Goal: Information Seeking & Learning: Learn about a topic

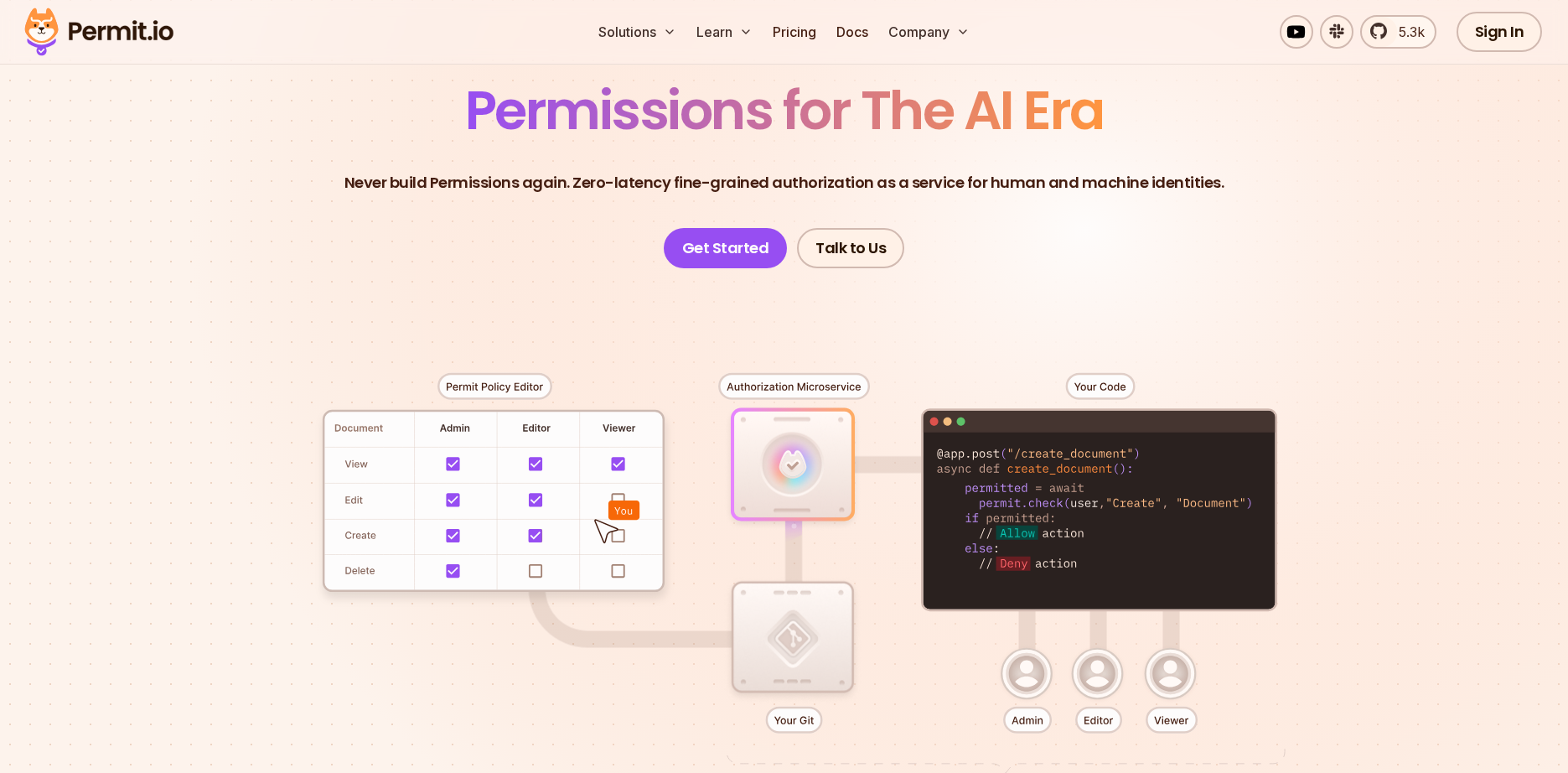
scroll to position [201, 0]
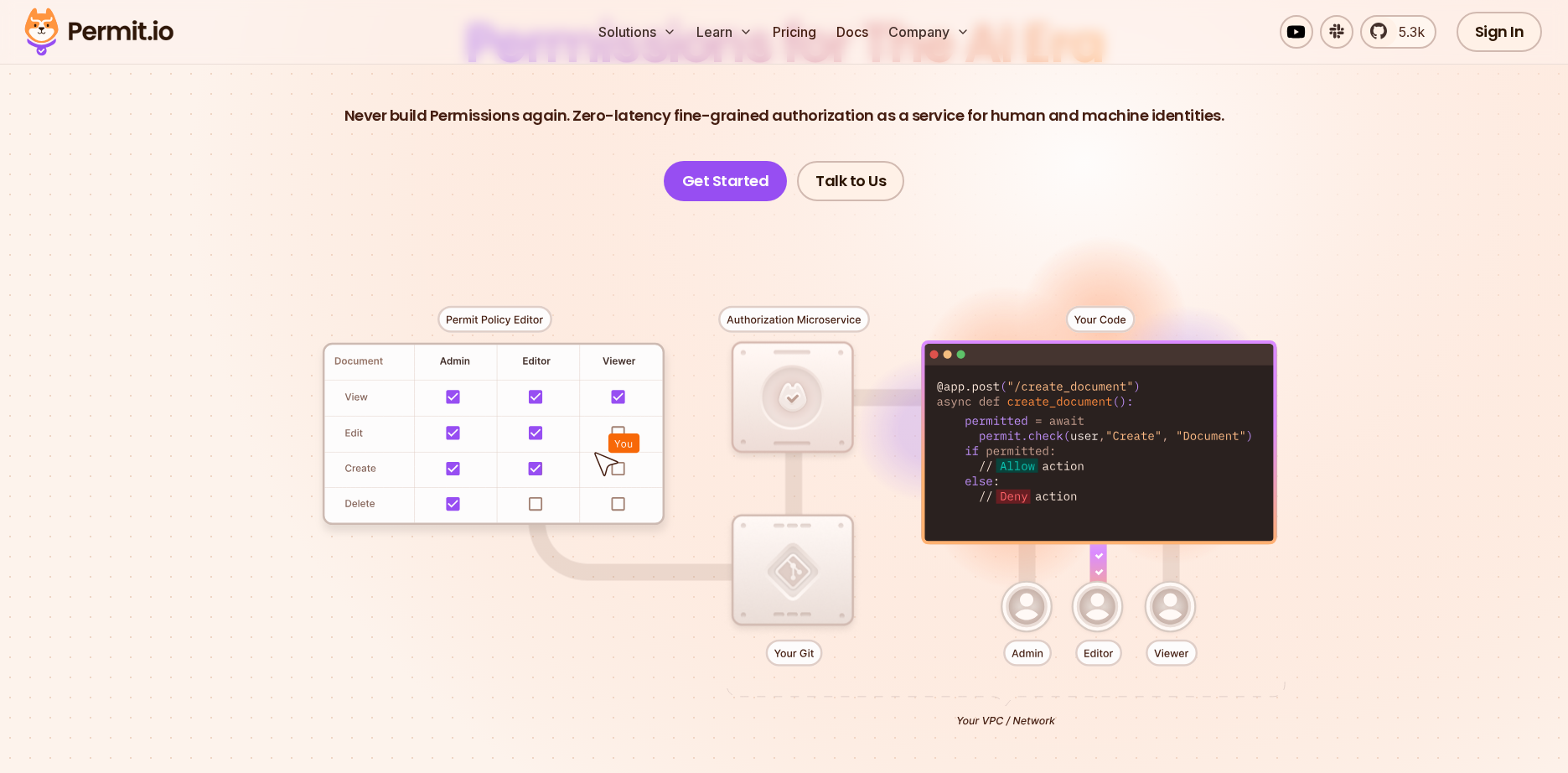
click at [1000, 609] on div at bounding box center [784, 510] width 1173 height 617
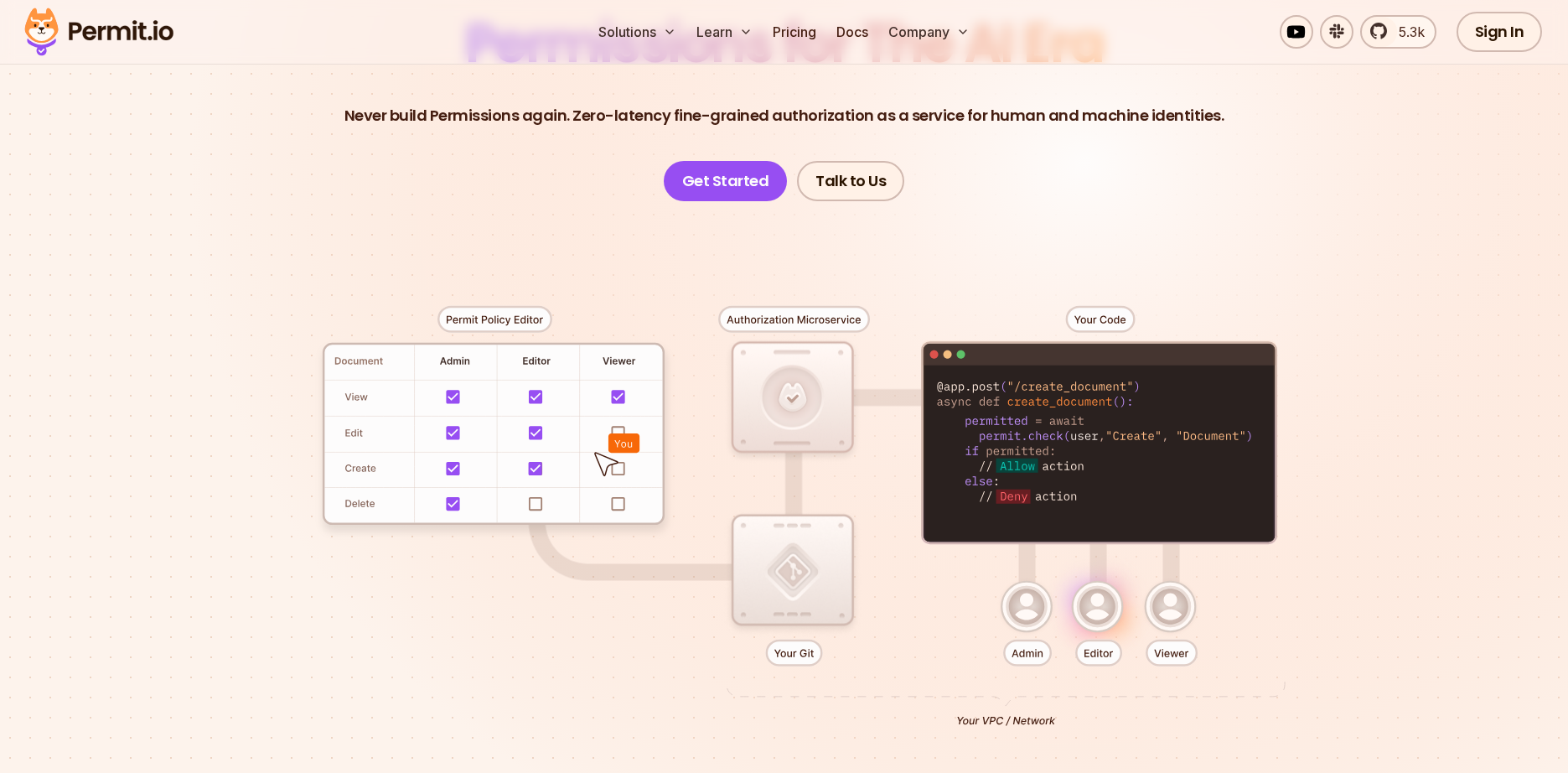
click at [1029, 655] on div at bounding box center [784, 510] width 1173 height 617
click at [455, 403] on div at bounding box center [784, 510] width 1173 height 617
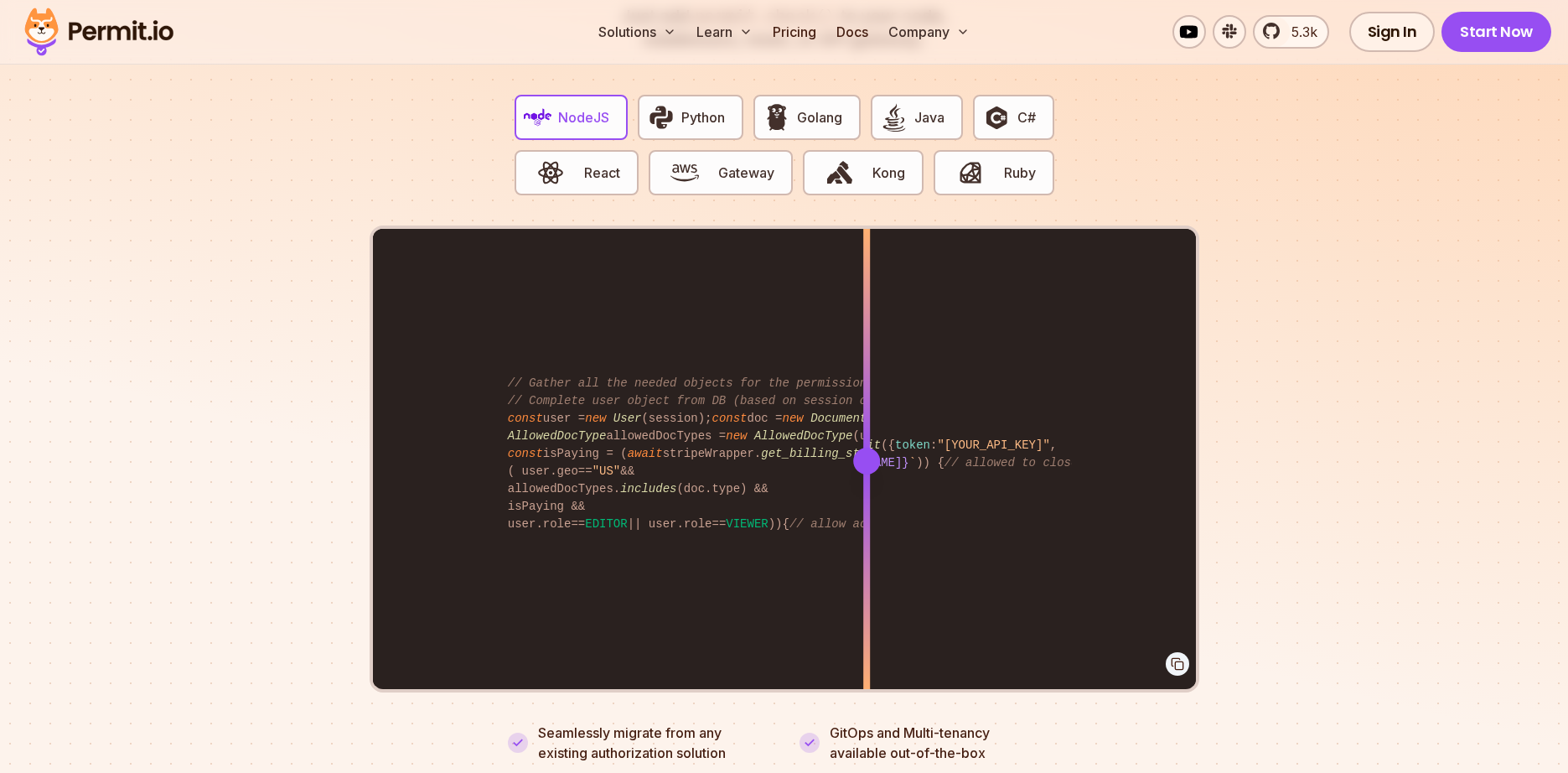
scroll to position [3319, 0]
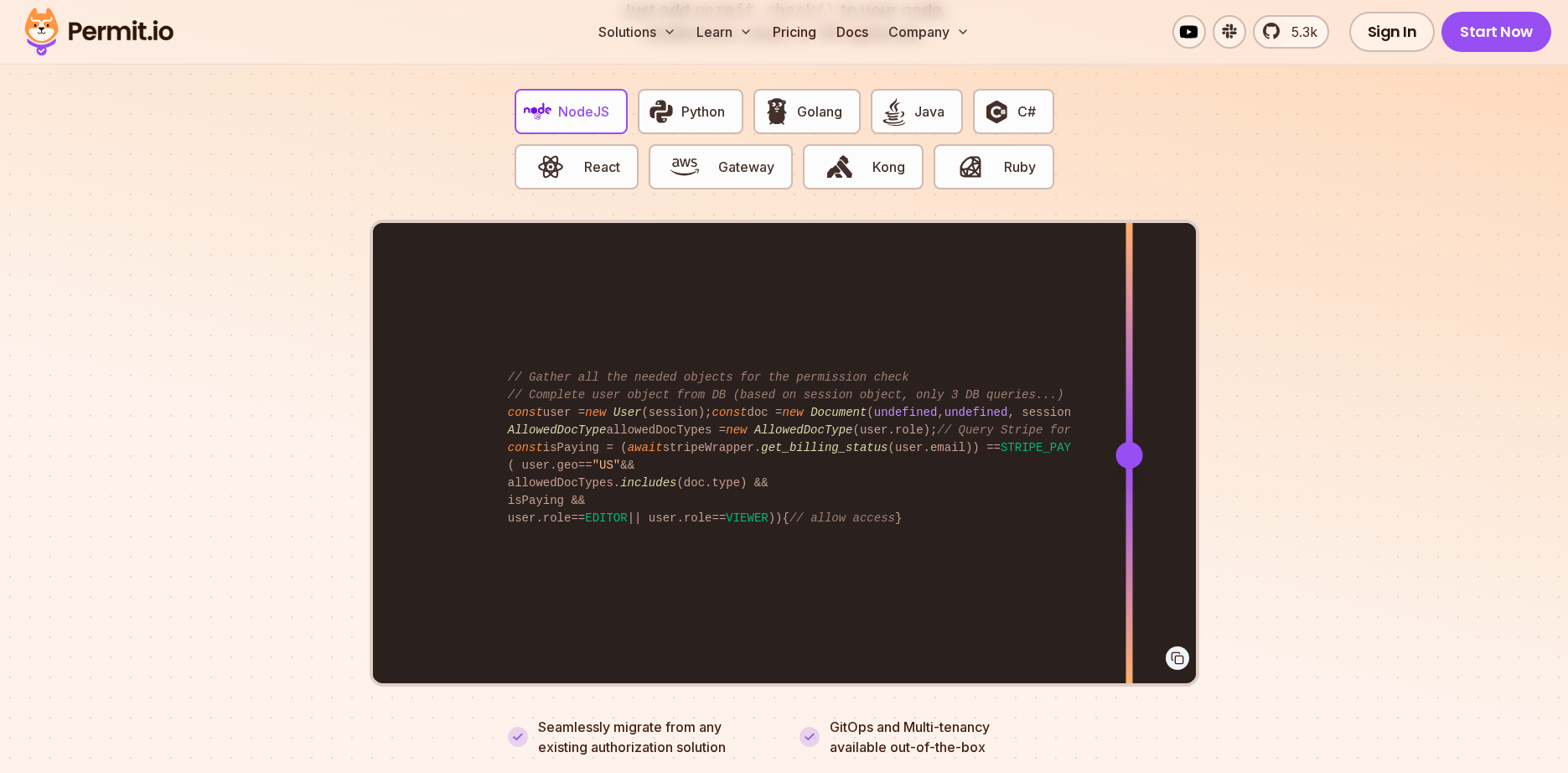
drag, startPoint x: 868, startPoint y: 433, endPoint x: 1128, endPoint y: 475, distance: 263.4
click at [1128, 475] on div at bounding box center [1128, 454] width 7 height 463
click at [885, 158] on button "Kong" at bounding box center [863, 166] width 121 height 45
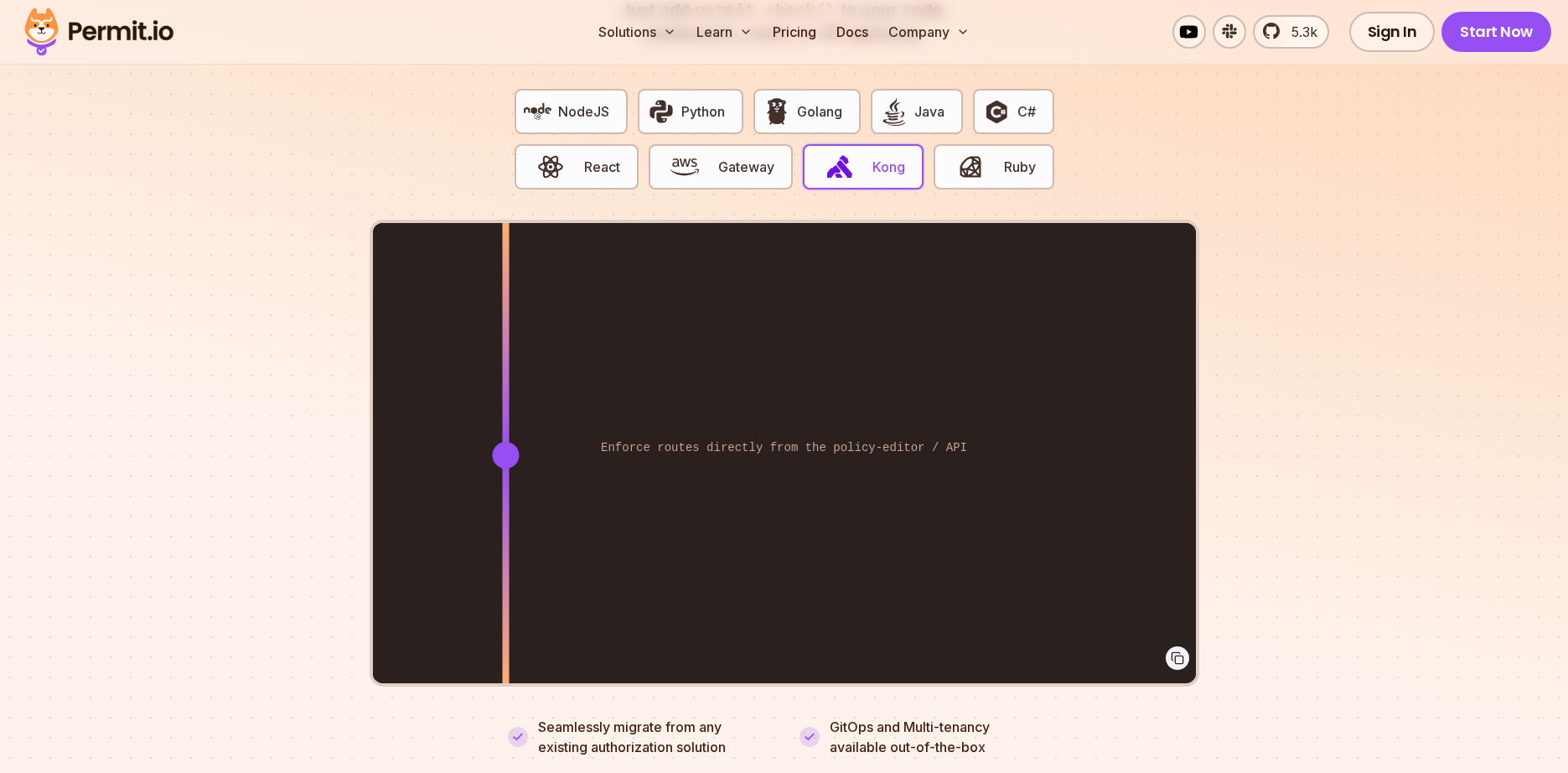
drag, startPoint x: 874, startPoint y: 434, endPoint x: 505, endPoint y: 464, distance: 370.2
click at [505, 464] on div at bounding box center [505, 454] width 7 height 463
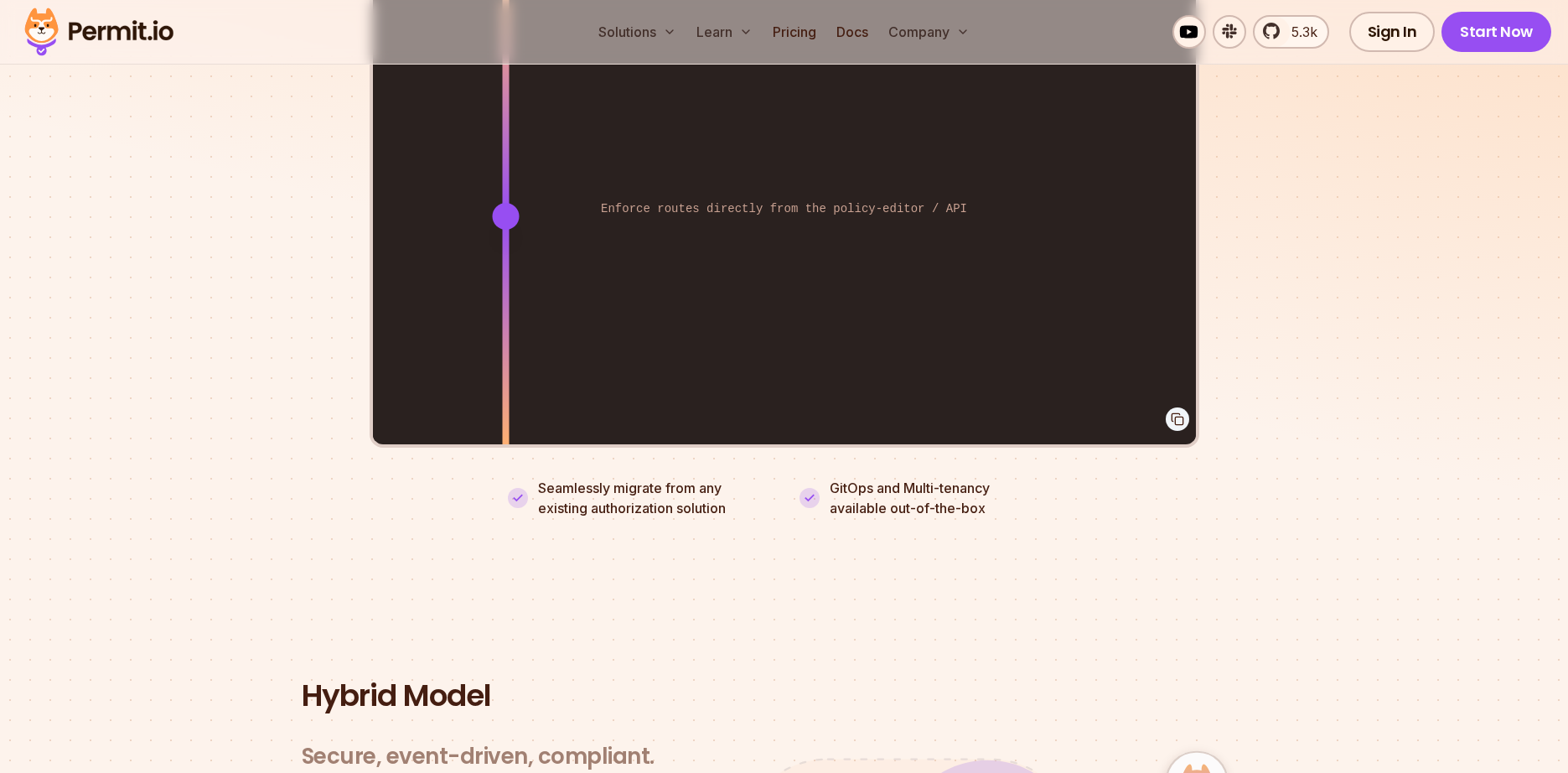
scroll to position [3419, 0]
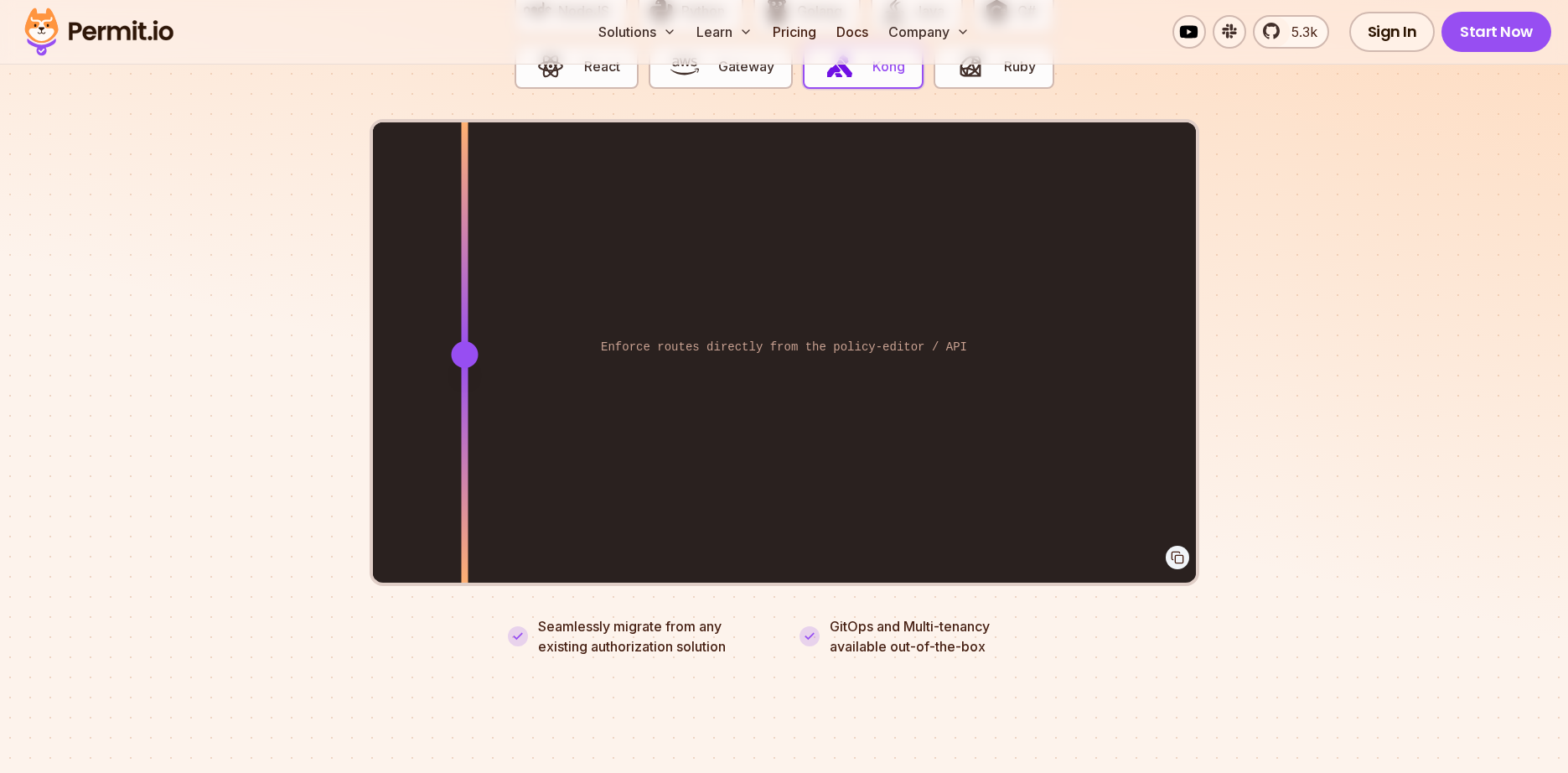
drag, startPoint x: 525, startPoint y: 345, endPoint x: 464, endPoint y: 371, distance: 66.3
click at [464, 371] on div at bounding box center [464, 354] width 7 height 463
click at [1173, 551] on icon at bounding box center [1178, 557] width 14 height 14
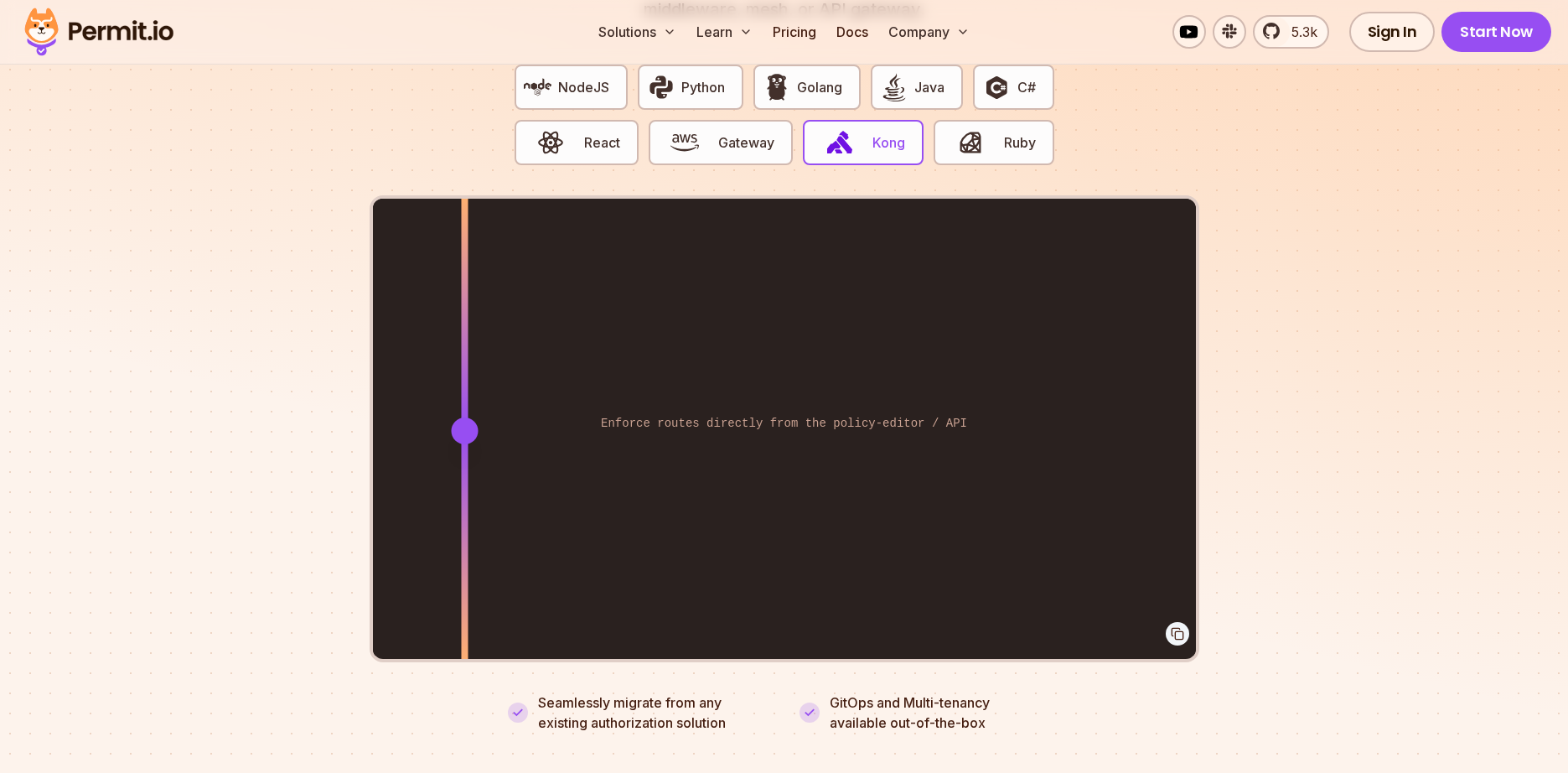
scroll to position [3218, 0]
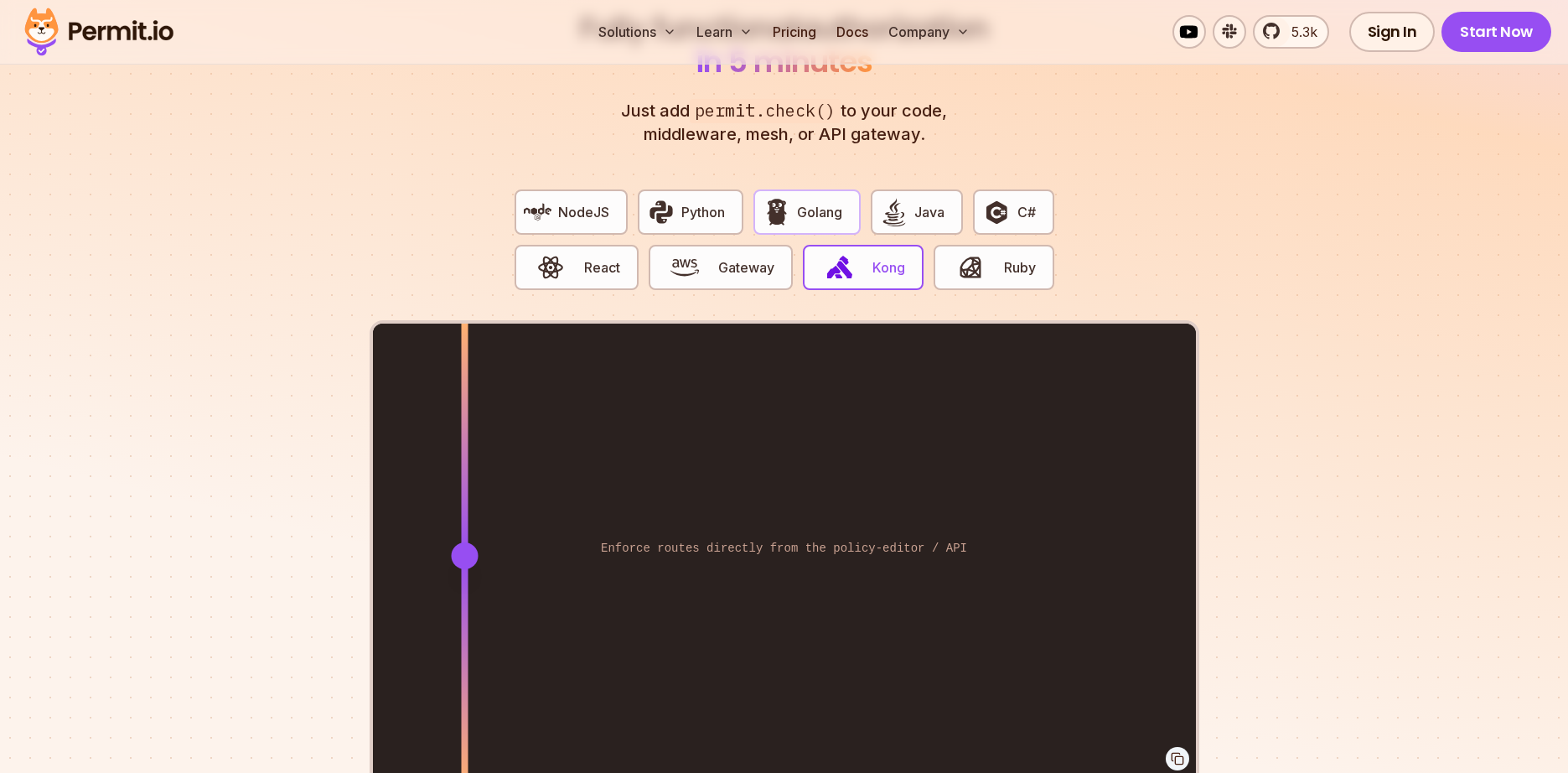
click at [810, 203] on button "Golang" at bounding box center [807, 211] width 107 height 45
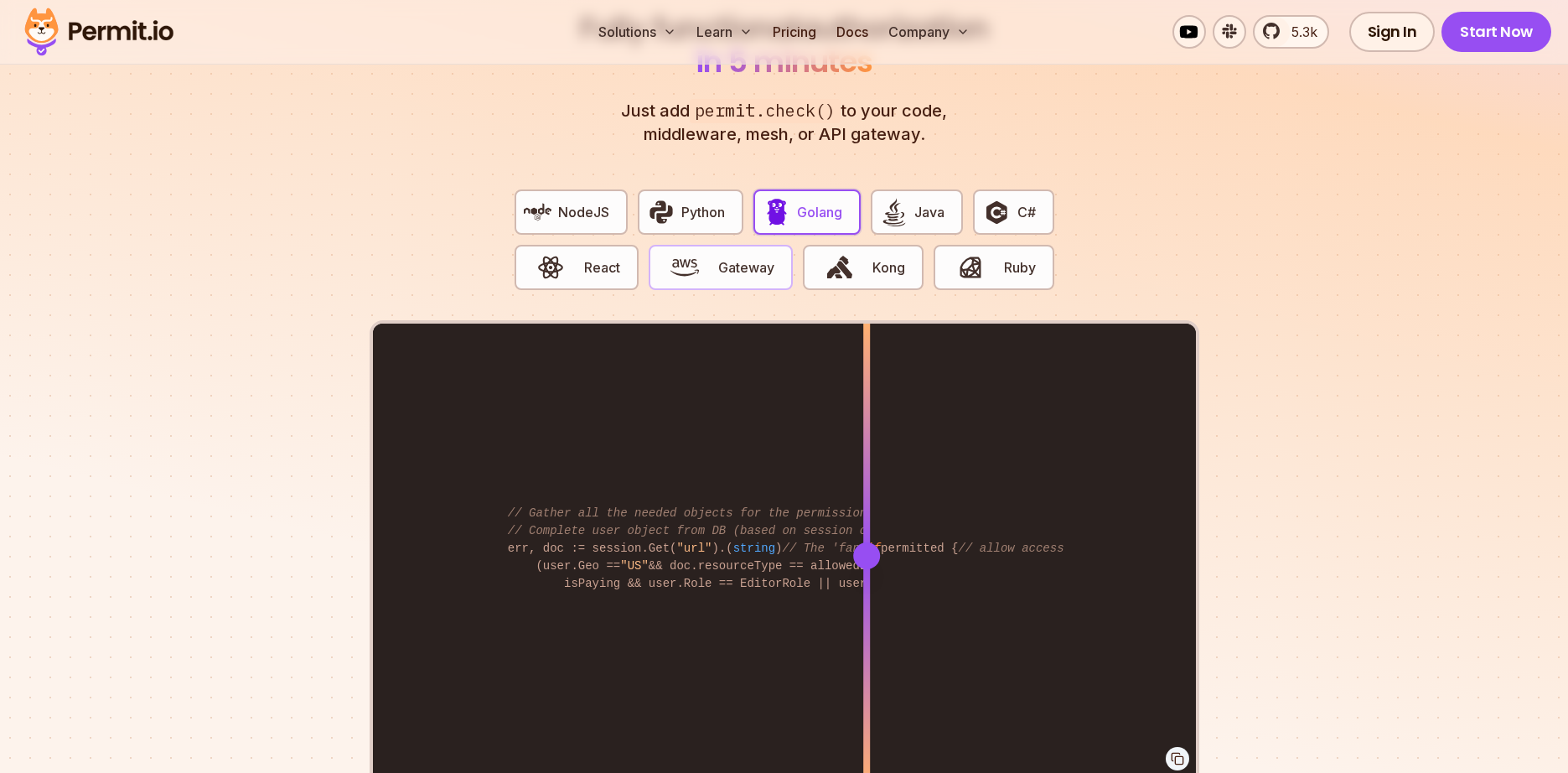
click at [708, 259] on span "button" at bounding box center [685, 267] width 56 height 28
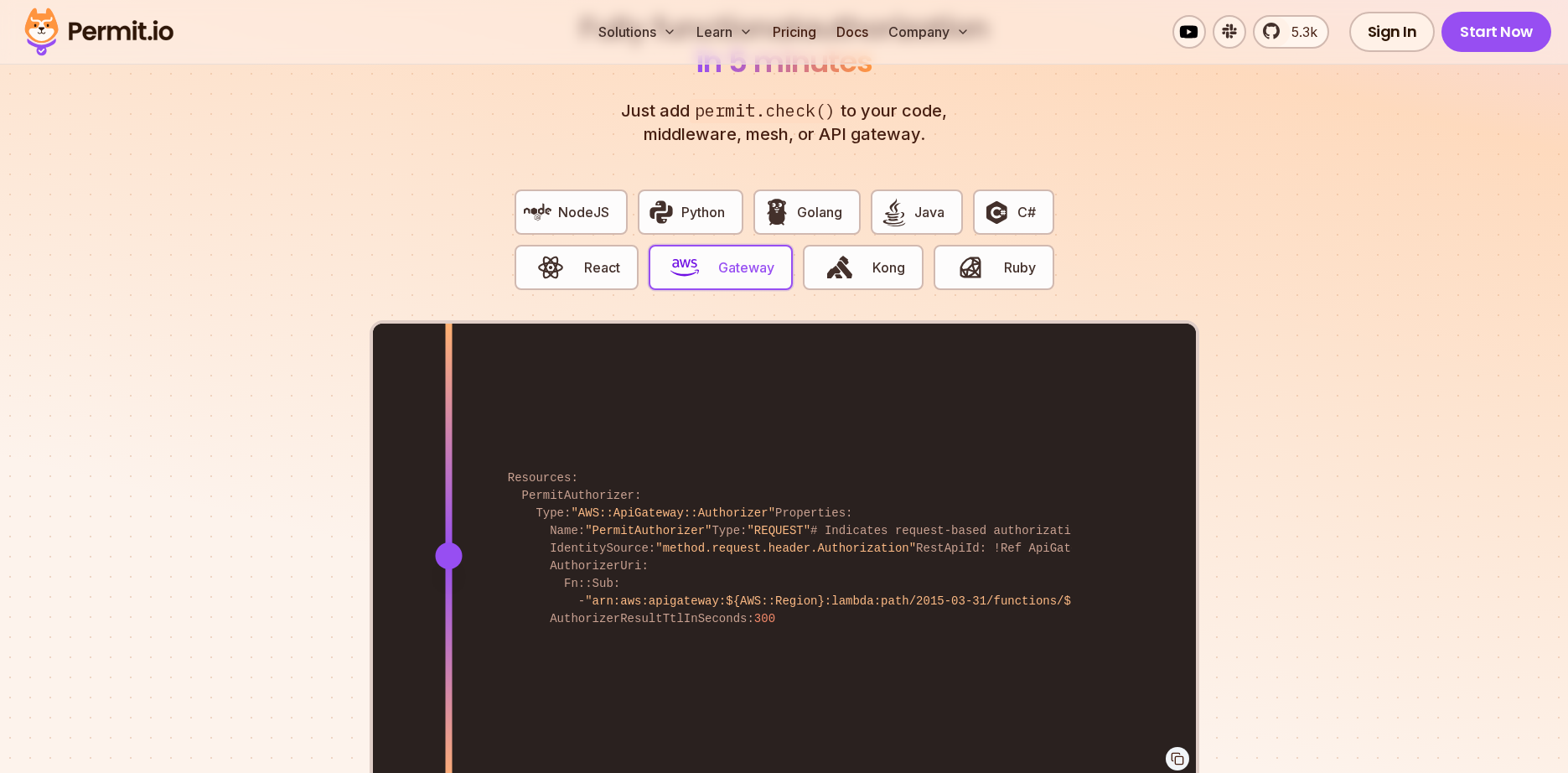
drag, startPoint x: 861, startPoint y: 532, endPoint x: 595, endPoint y: 436, distance: 282.8
click at [452, 487] on div at bounding box center [448, 555] width 7 height 463
click at [842, 262] on button "Kong" at bounding box center [863, 267] width 121 height 45
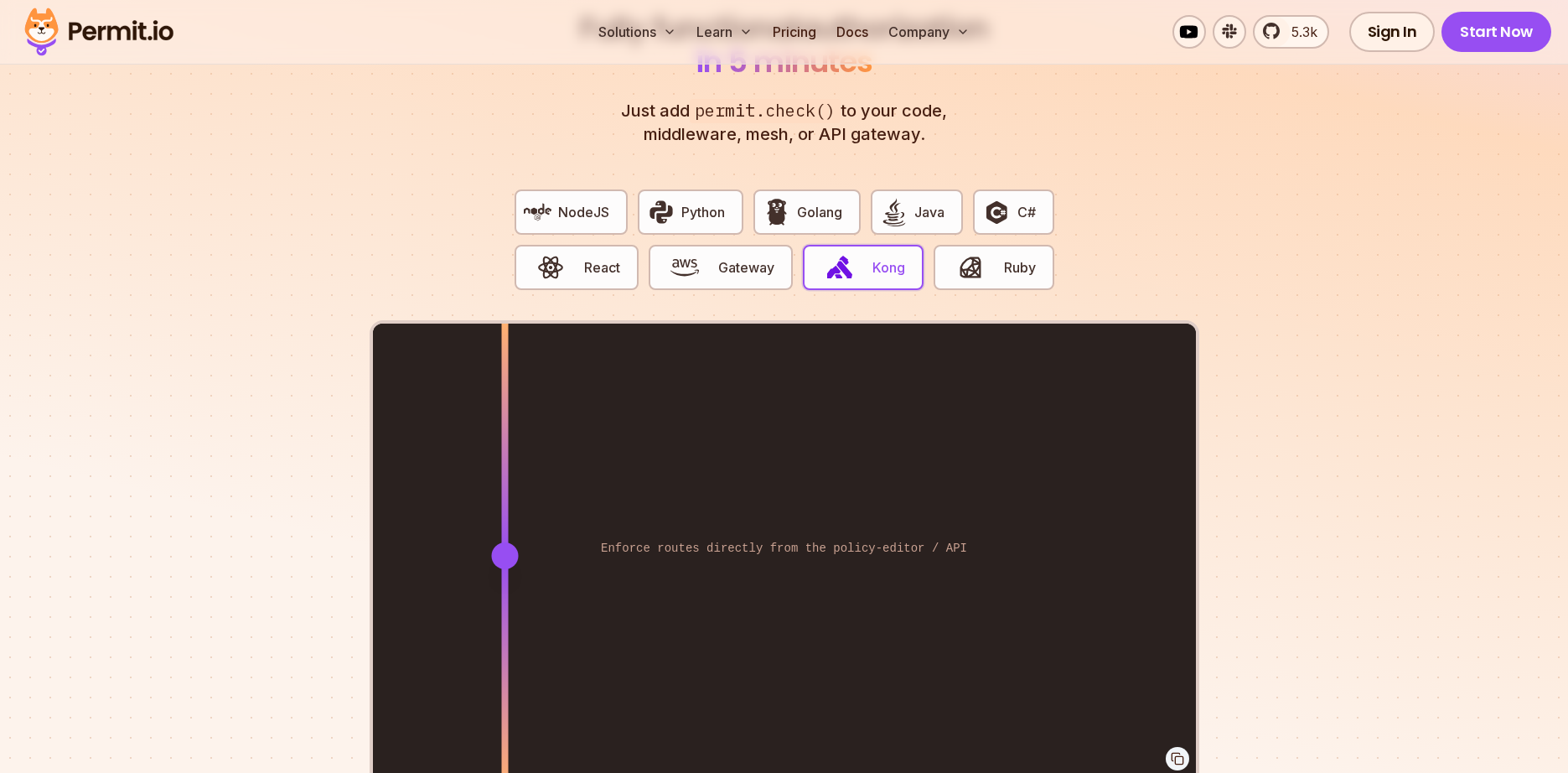
drag, startPoint x: 844, startPoint y: 529, endPoint x: 504, endPoint y: 522, distance: 340.1
click at [504, 542] on div at bounding box center [504, 555] width 26 height 26
click at [1174, 753] on icon at bounding box center [1175, 757] width 8 height 8
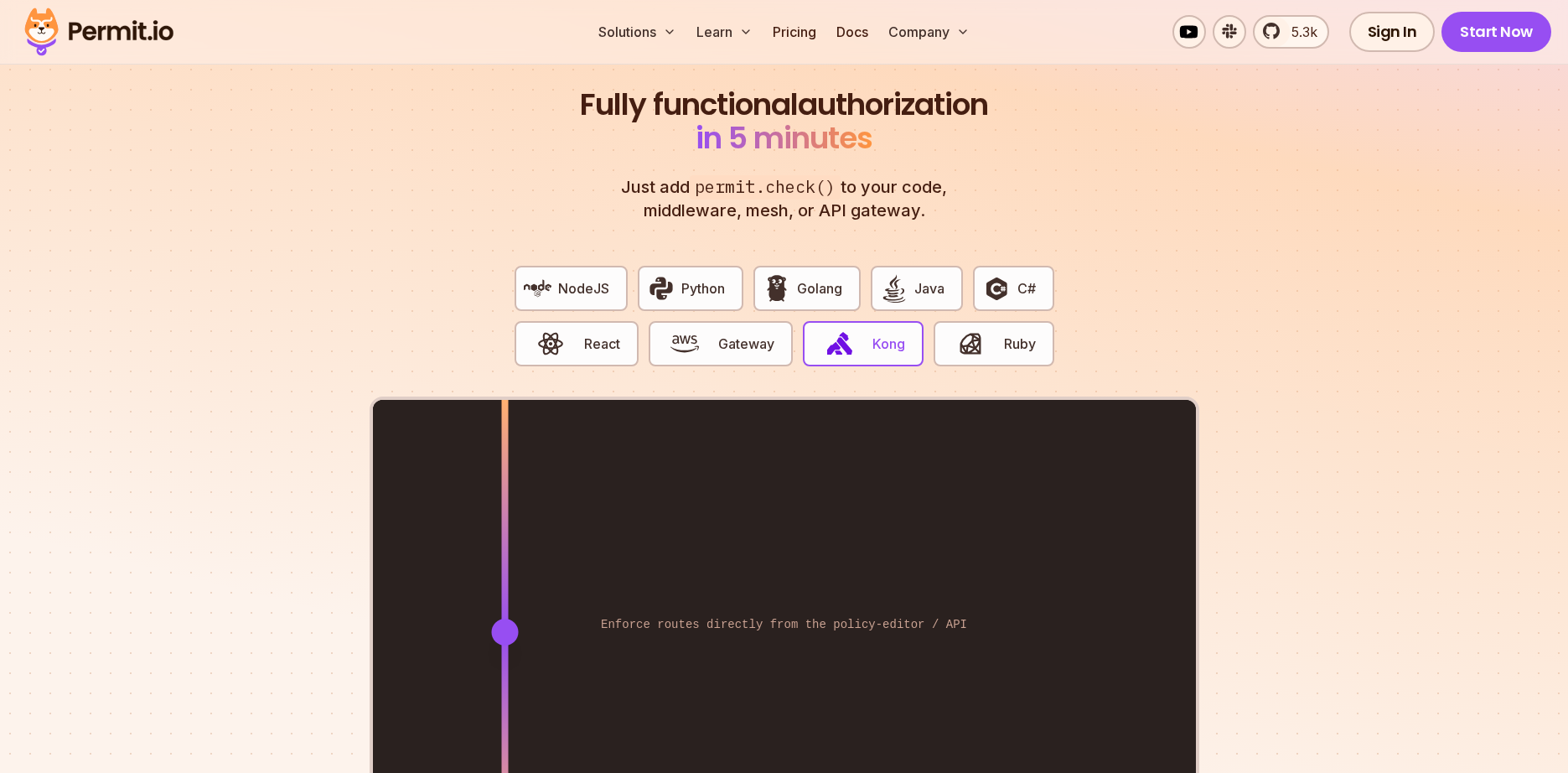
scroll to position [2916, 0]
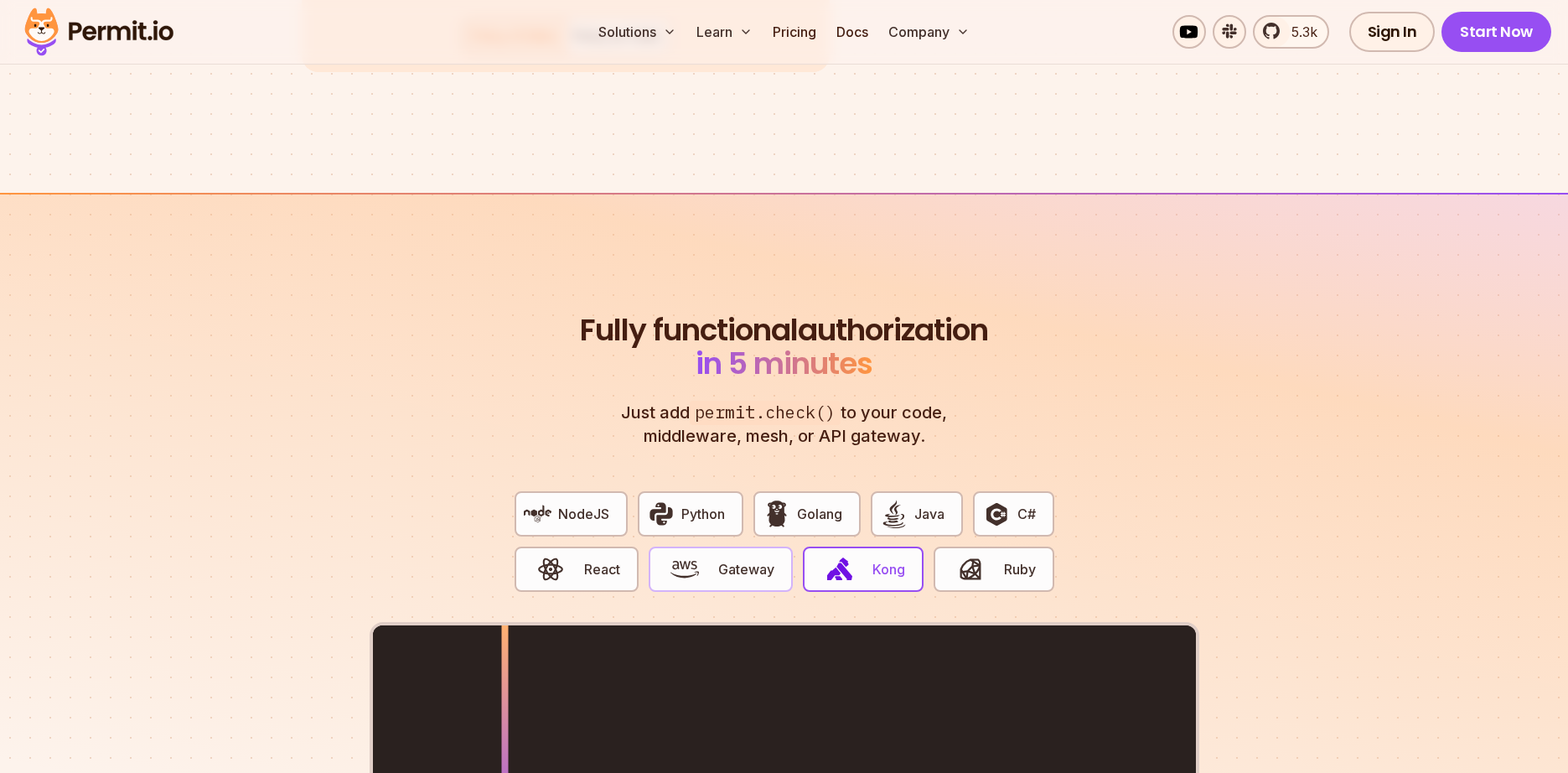
click at [697, 557] on img "button" at bounding box center [684, 568] width 28 height 28
click at [839, 555] on img "button" at bounding box center [839, 568] width 28 height 28
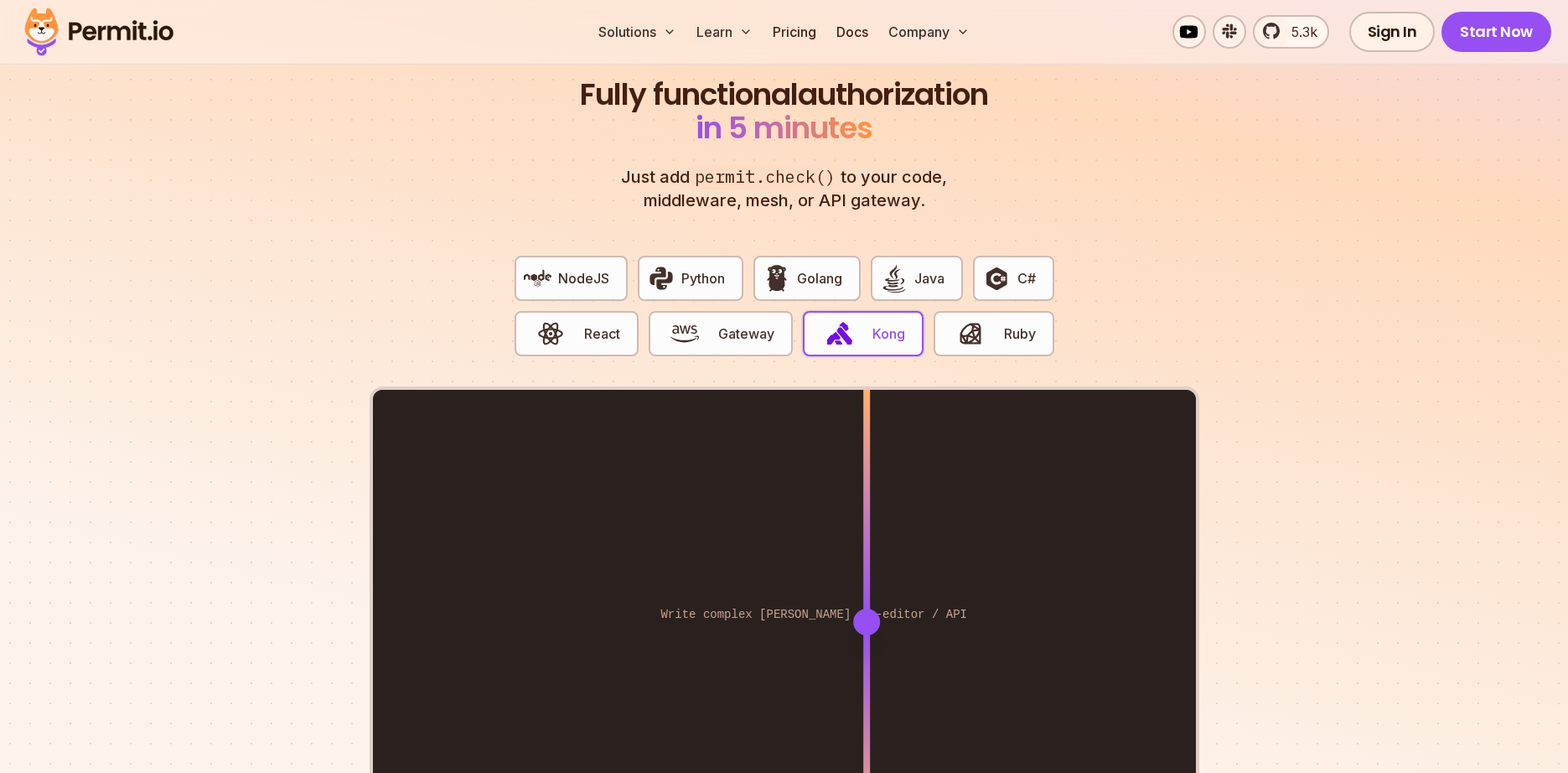
scroll to position [3218, 0]
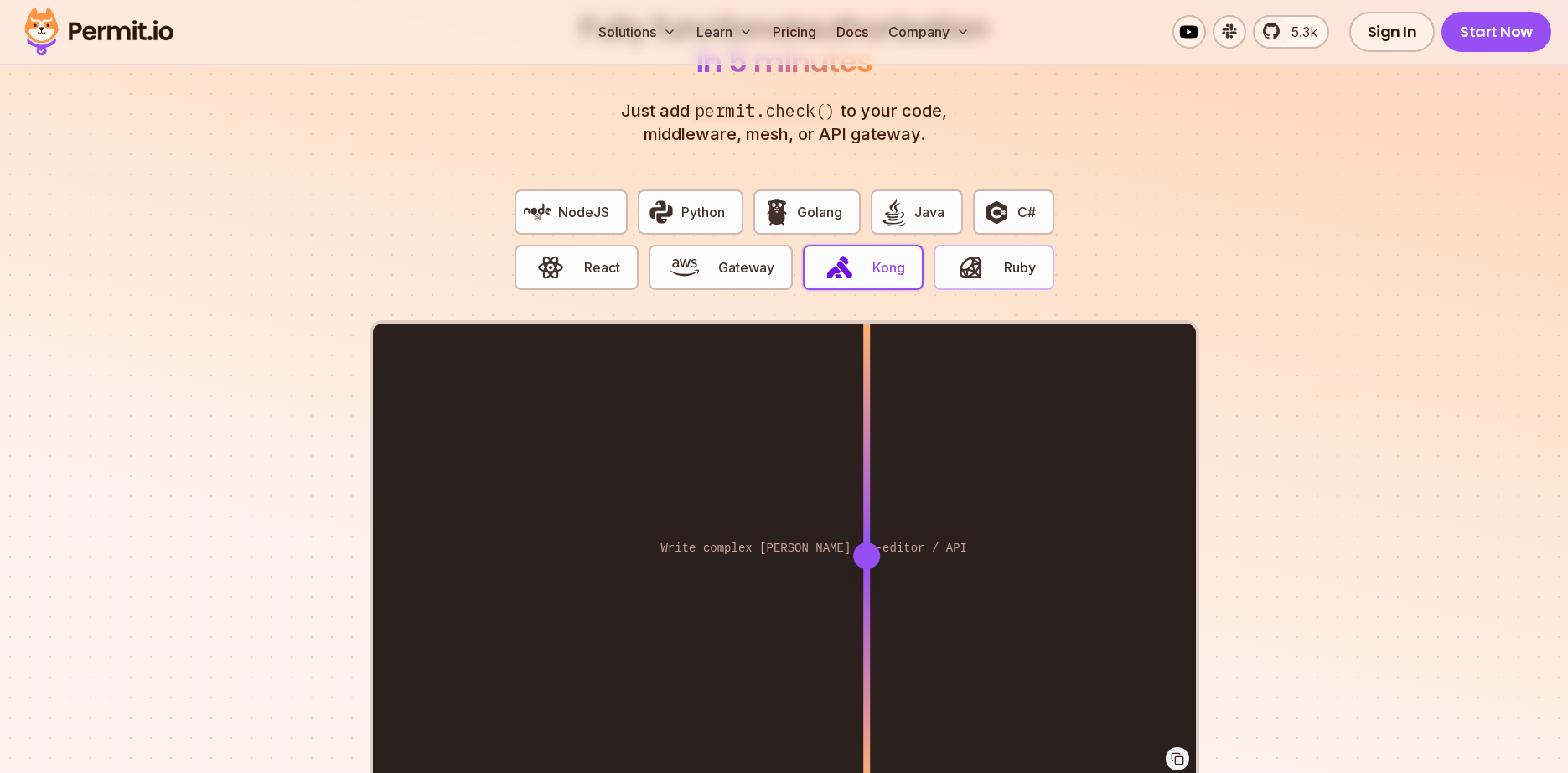
click at [991, 253] on span "button" at bounding box center [970, 267] width 56 height 28
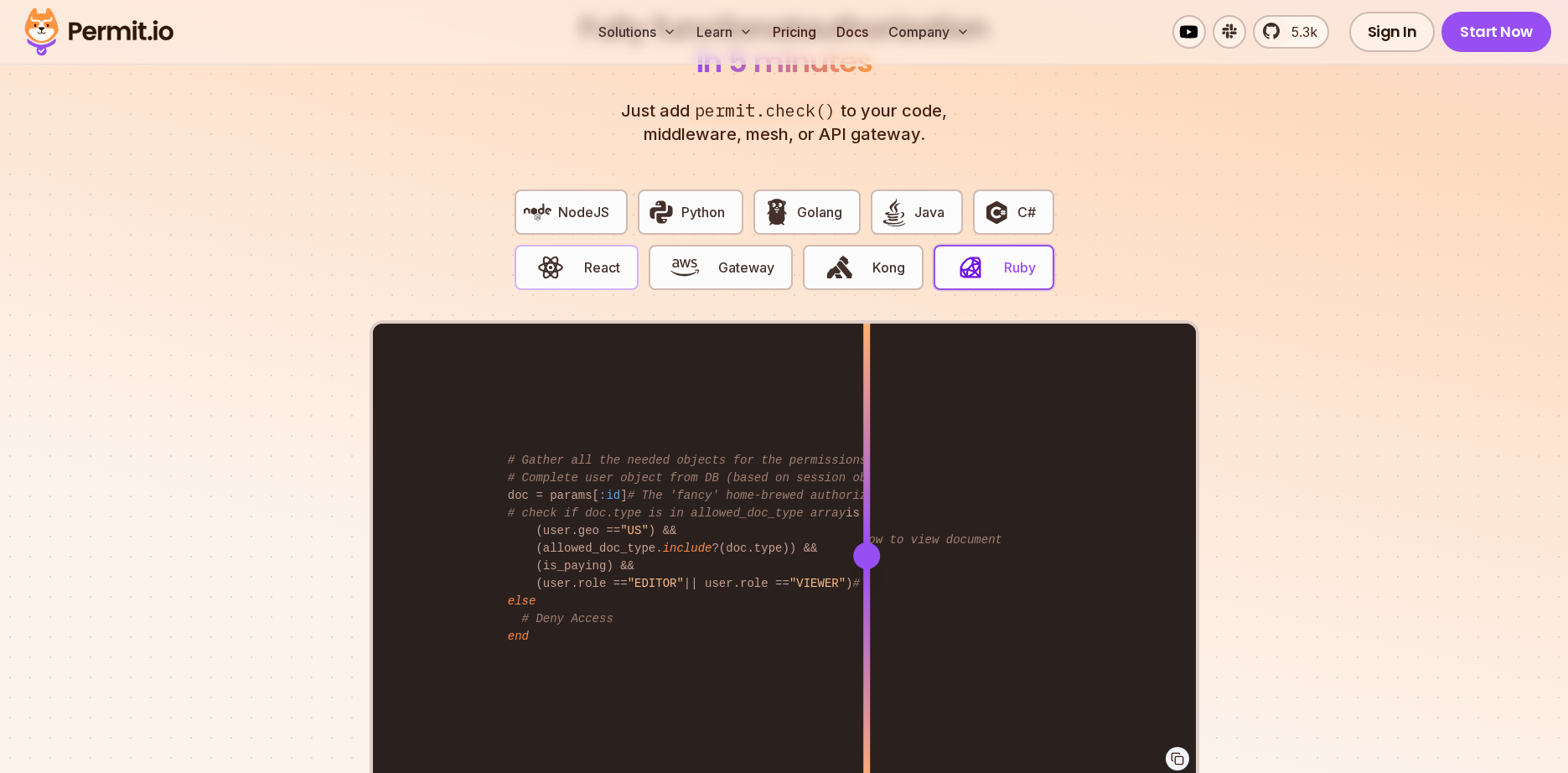
click at [570, 253] on span "button" at bounding box center [551, 267] width 56 height 28
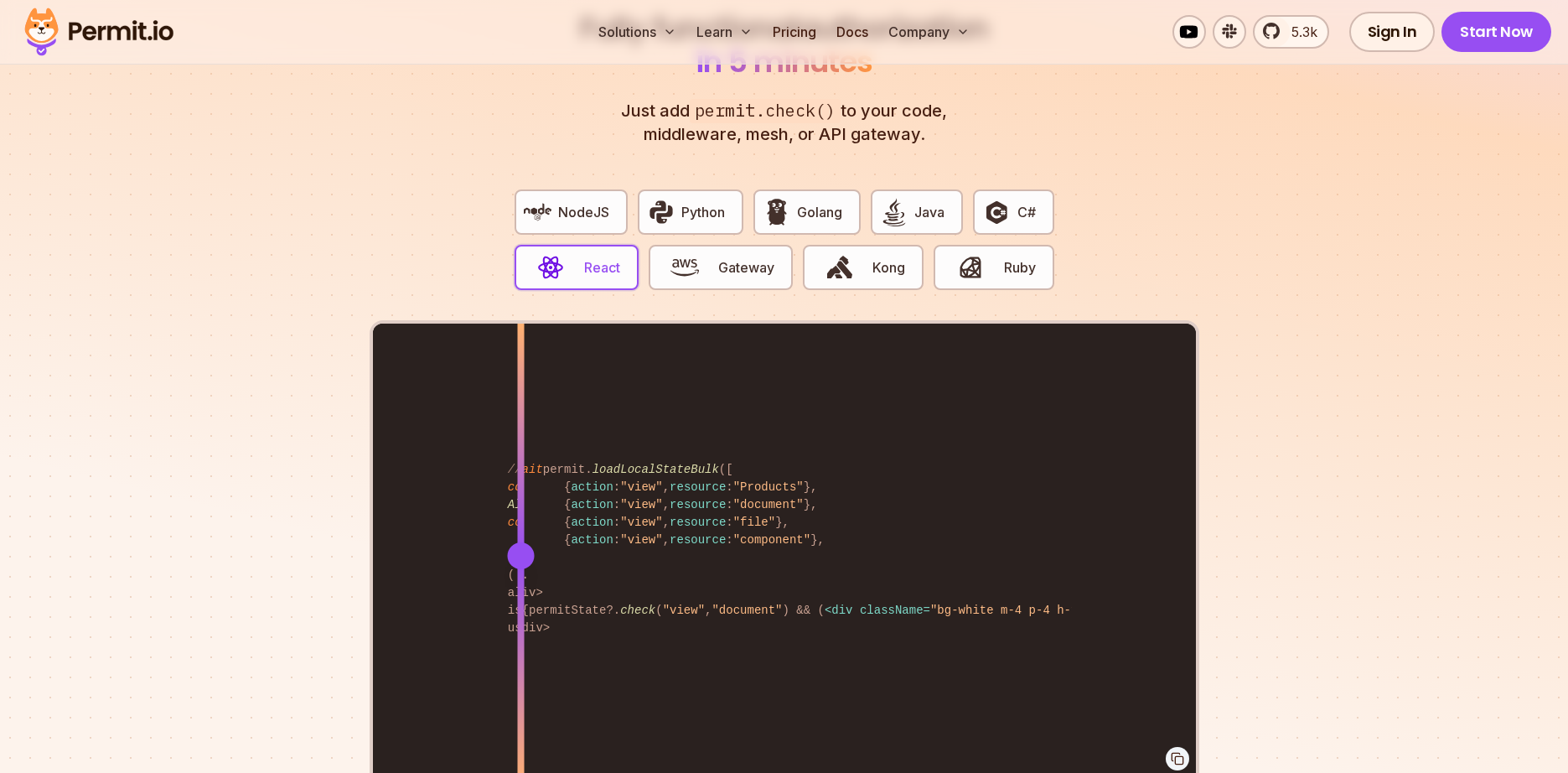
drag, startPoint x: 860, startPoint y: 547, endPoint x: 525, endPoint y: 581, distance: 336.7
click at [521, 590] on div at bounding box center [521, 555] width 7 height 463
click at [574, 202] on span "NodeJS" at bounding box center [584, 212] width 51 height 20
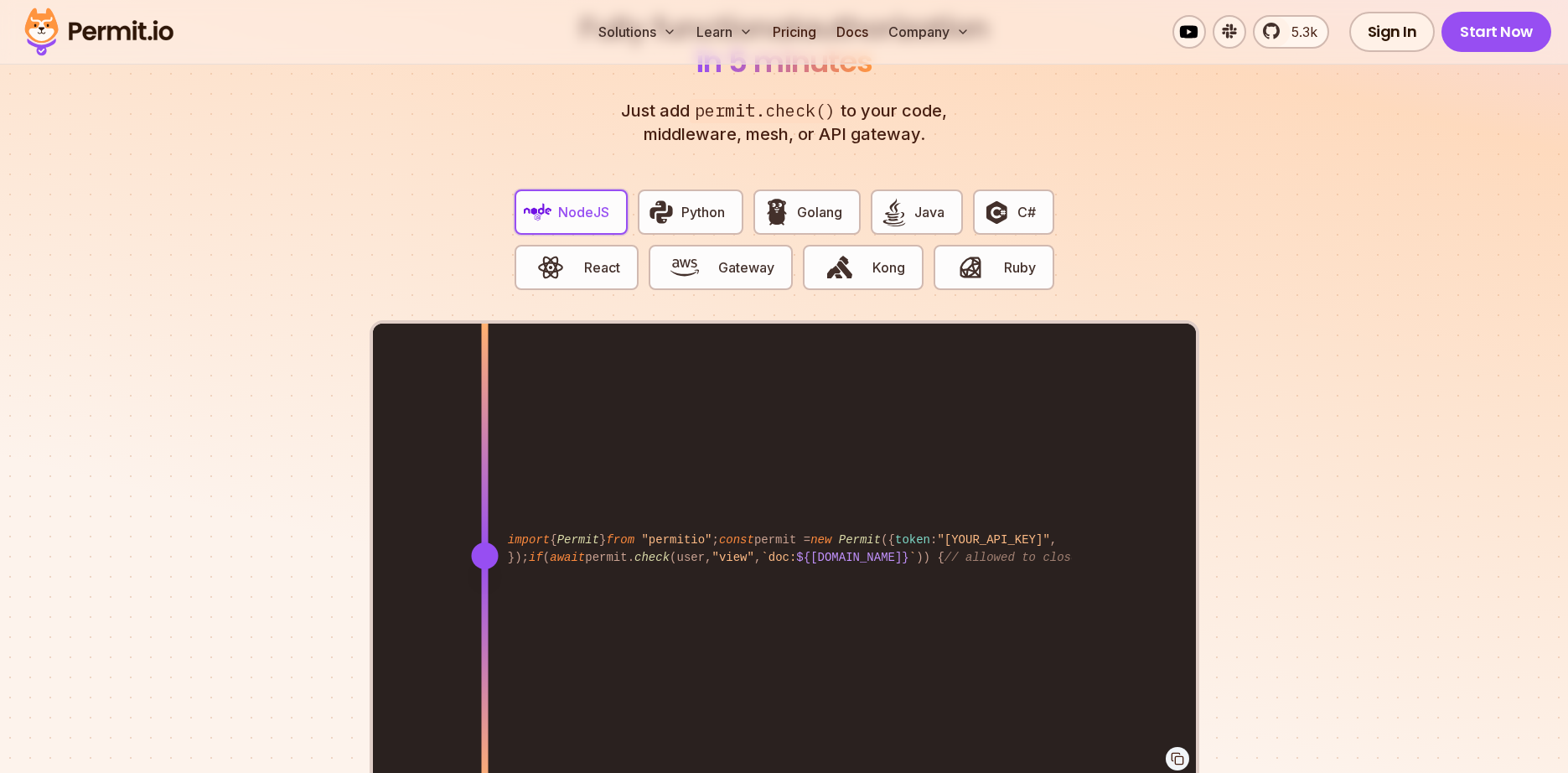
drag, startPoint x: 869, startPoint y: 551, endPoint x: 502, endPoint y: 528, distance: 367.7
click at [487, 542] on div "import { Permit } from "permitio" ; const permit = new Permit ({ token : "[YOUR…" at bounding box center [785, 555] width 823 height 463
click at [802, 202] on span "Golang" at bounding box center [819, 212] width 45 height 20
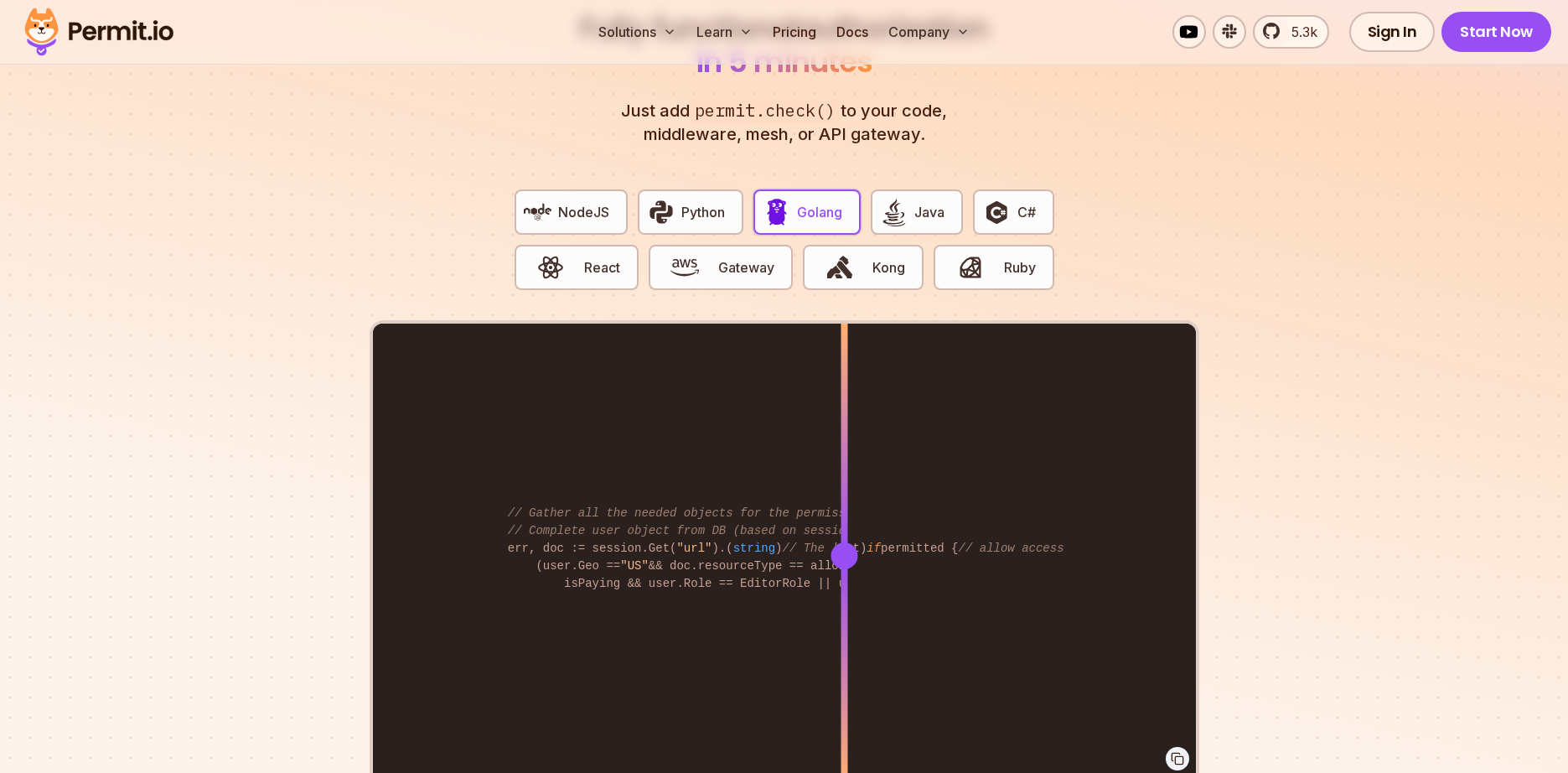
drag, startPoint x: 874, startPoint y: 533, endPoint x: 976, endPoint y: 381, distance: 183.1
click at [845, 555] on div at bounding box center [844, 555] width 7 height 463
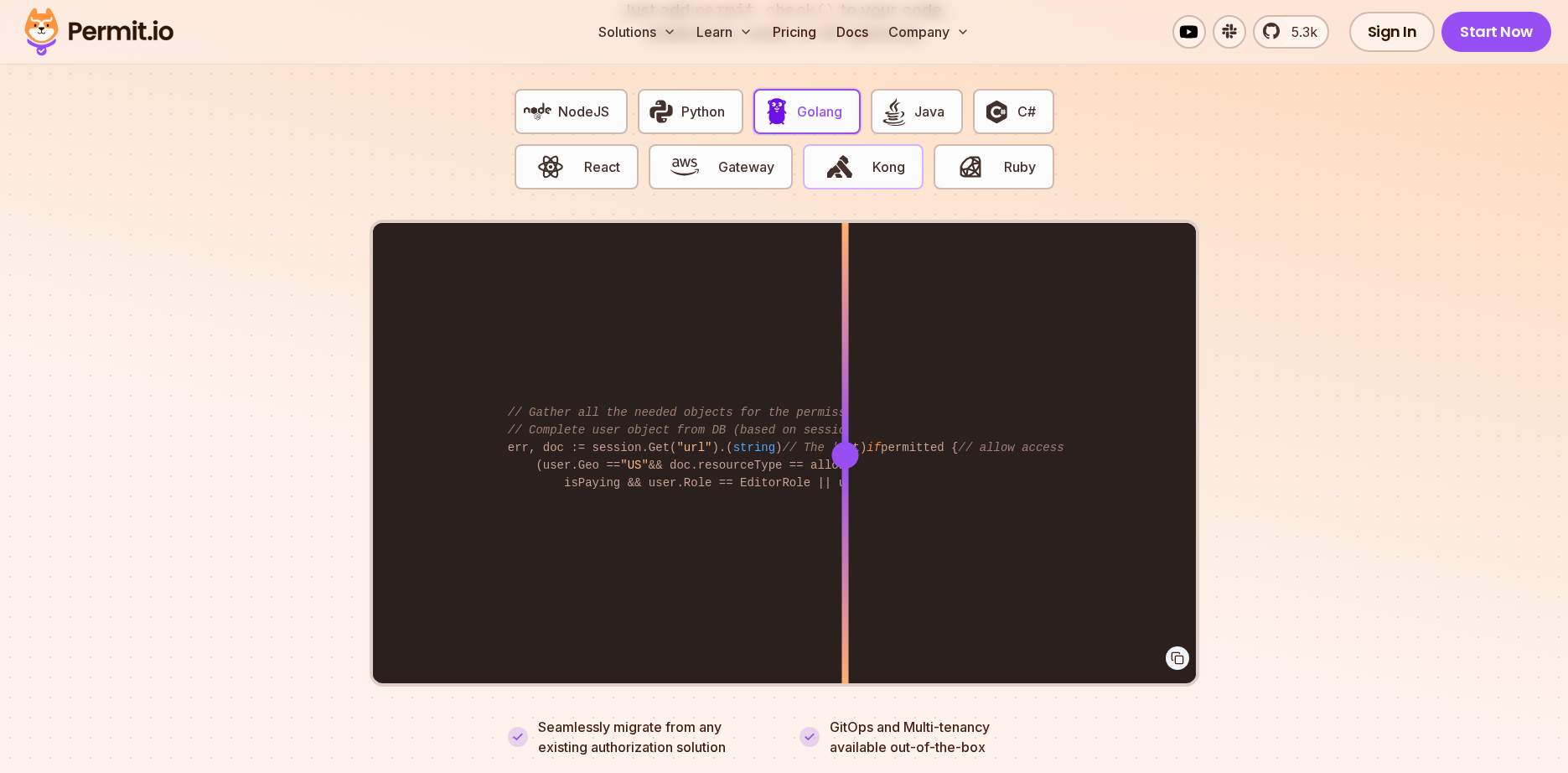
click at [882, 157] on span "Kong" at bounding box center [889, 167] width 32 height 20
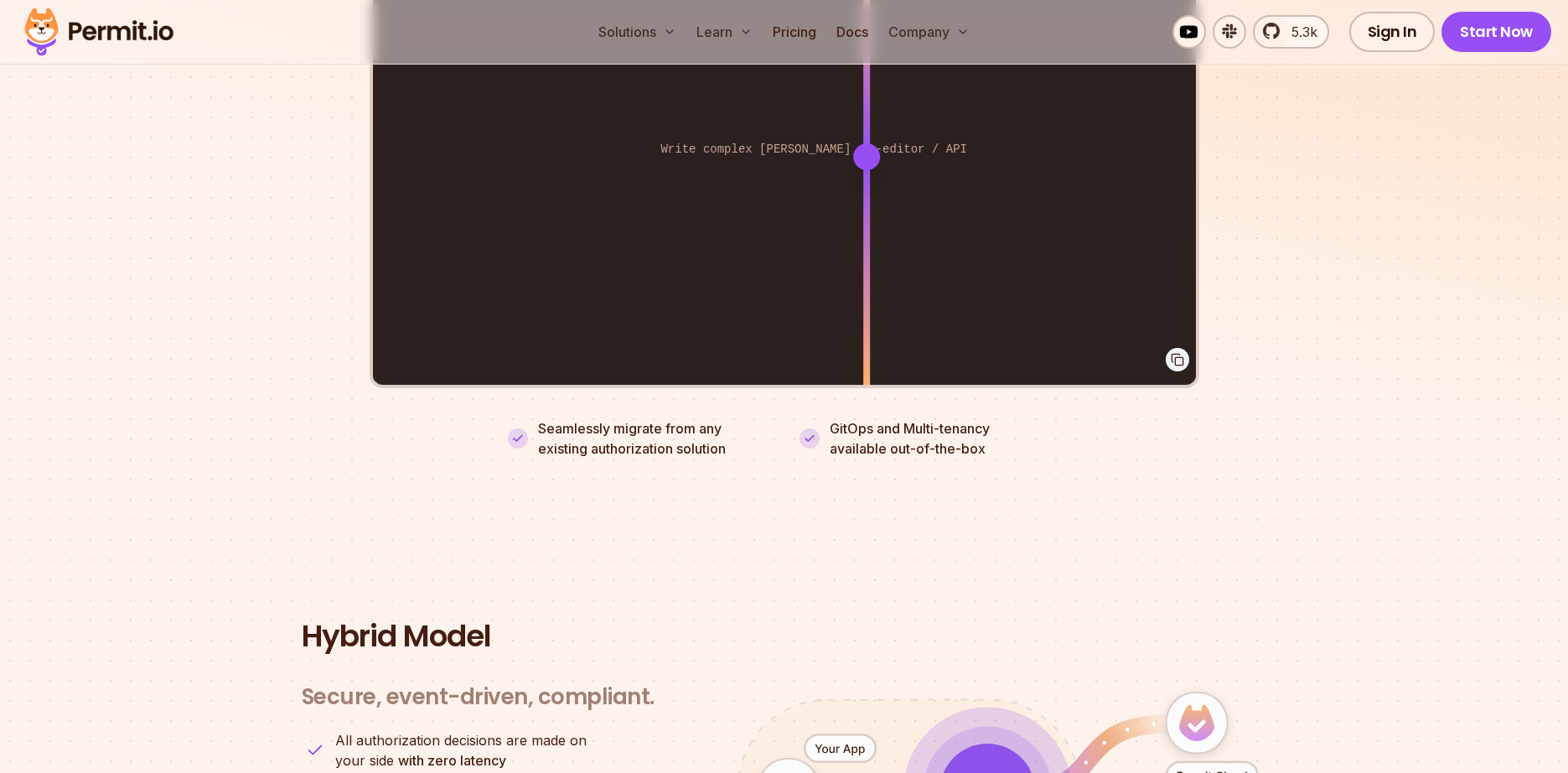
scroll to position [3620, 0]
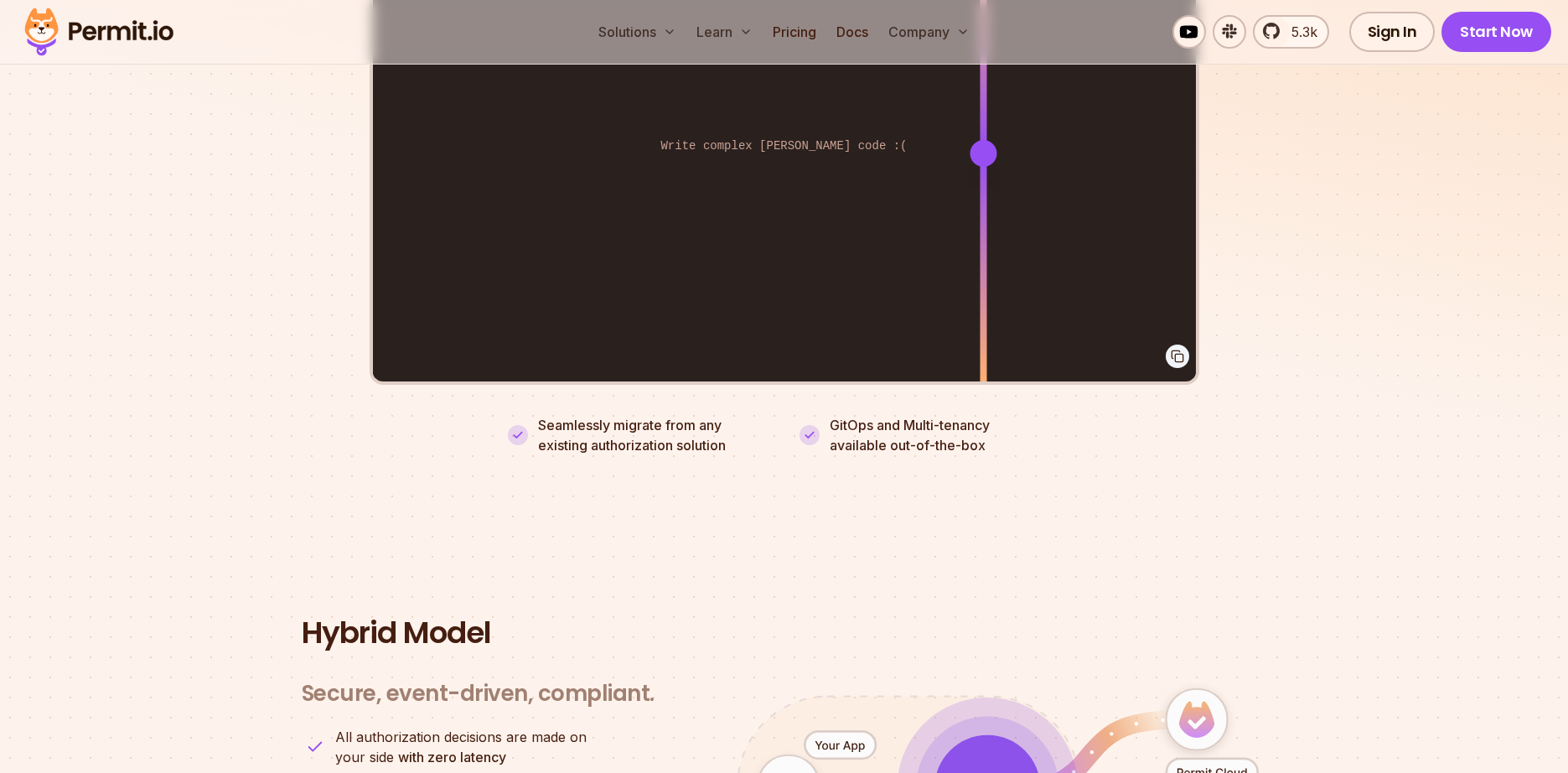
drag, startPoint x: 798, startPoint y: 245, endPoint x: 1069, endPoint y: 357, distance: 293.2
click at [996, 358] on div "Enforce routes directly from the policy-editor / API Write complex [PERSON_NAME…" at bounding box center [785, 153] width 823 height 463
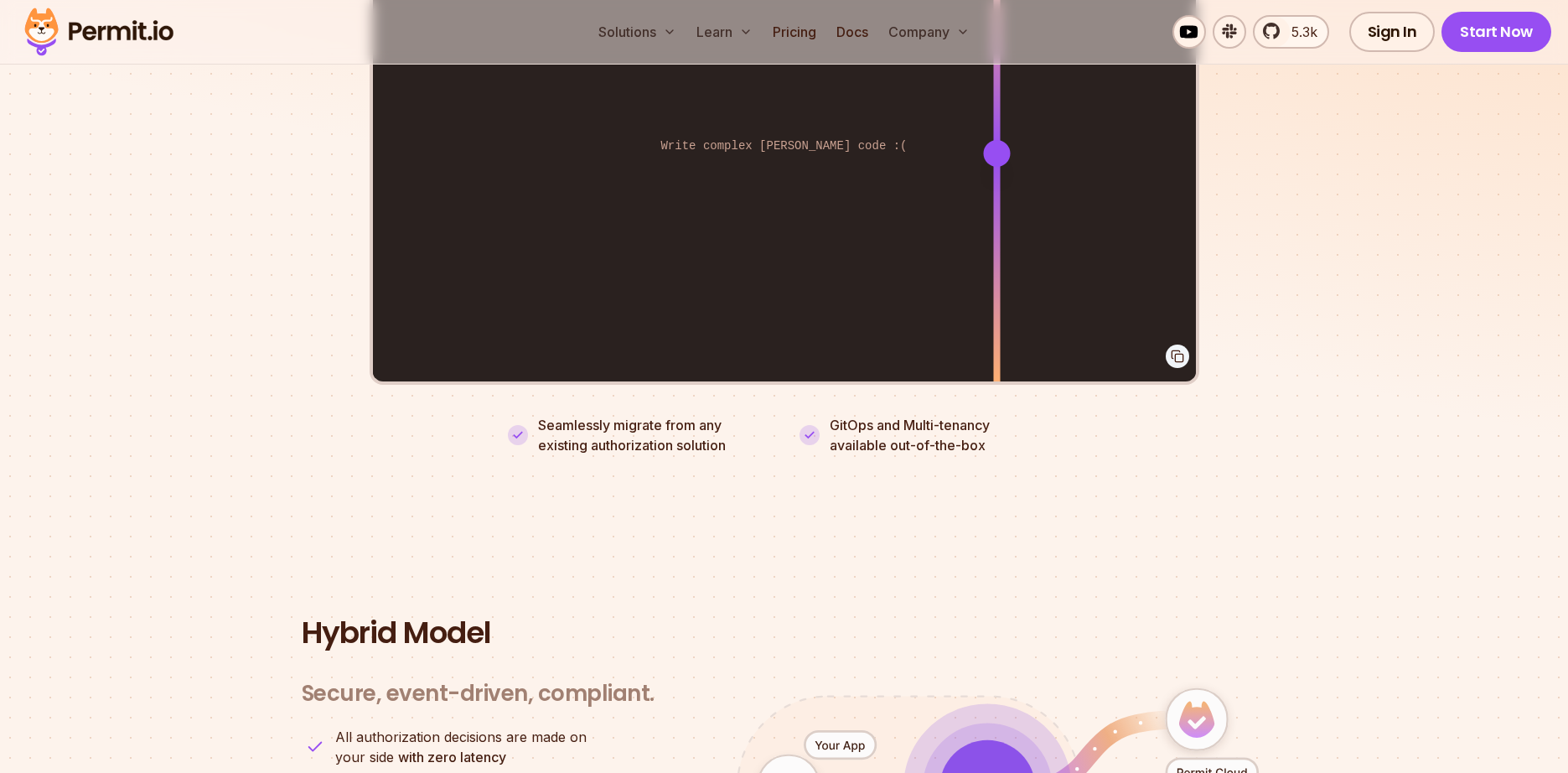
click at [1179, 349] on icon at bounding box center [1178, 356] width 14 height 14
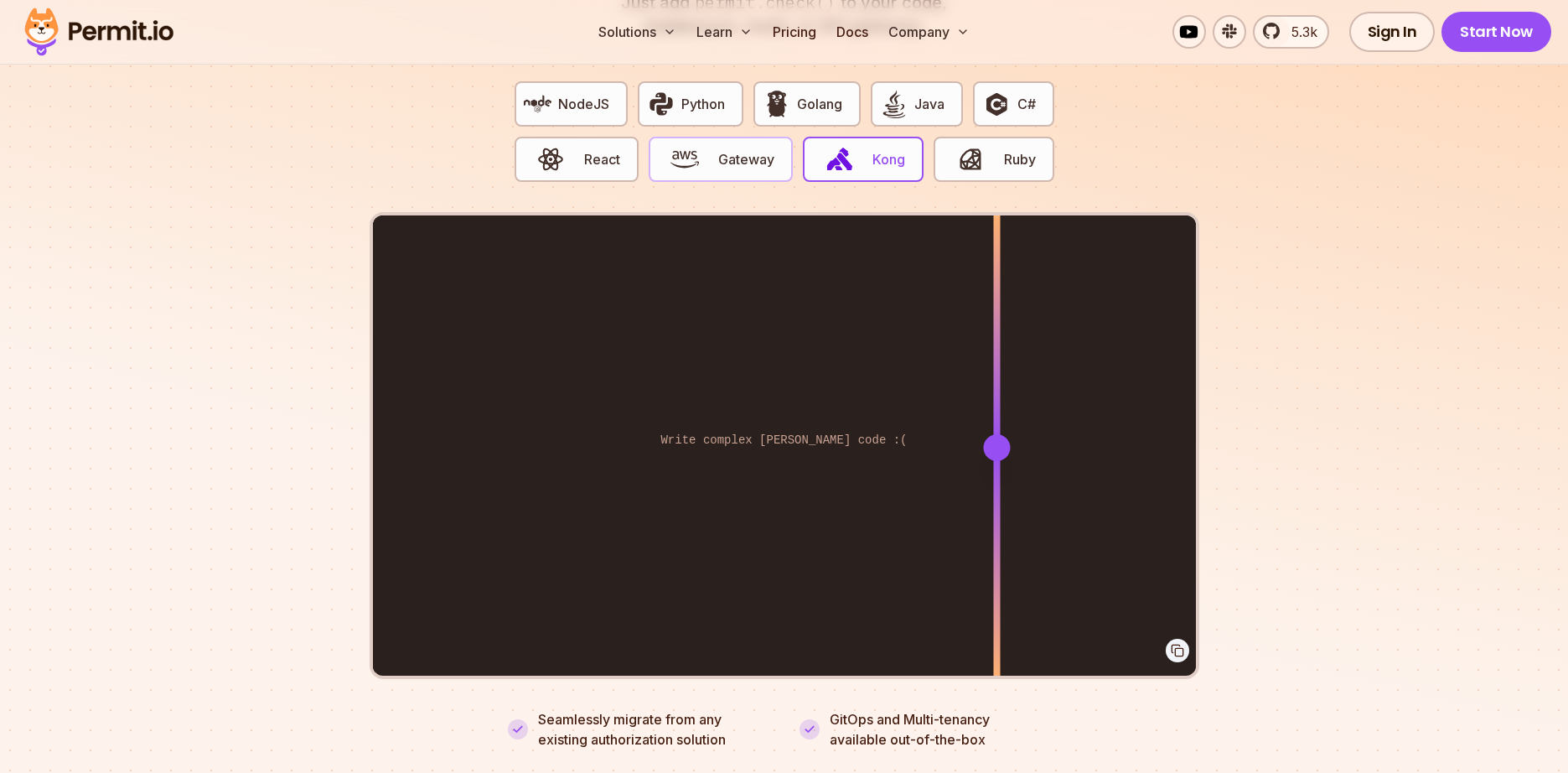
scroll to position [3319, 0]
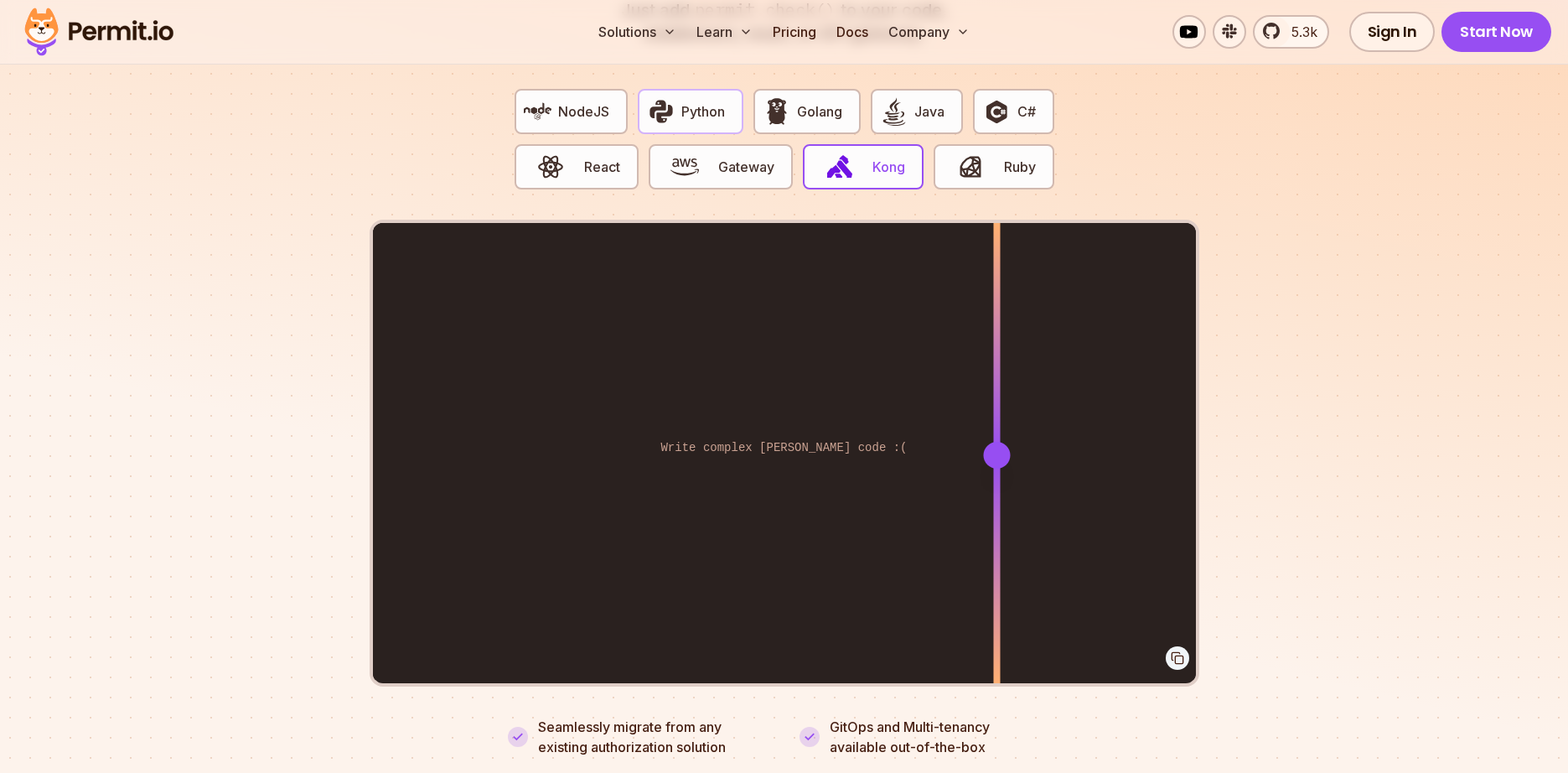
click at [733, 89] on button "Python" at bounding box center [690, 111] width 106 height 45
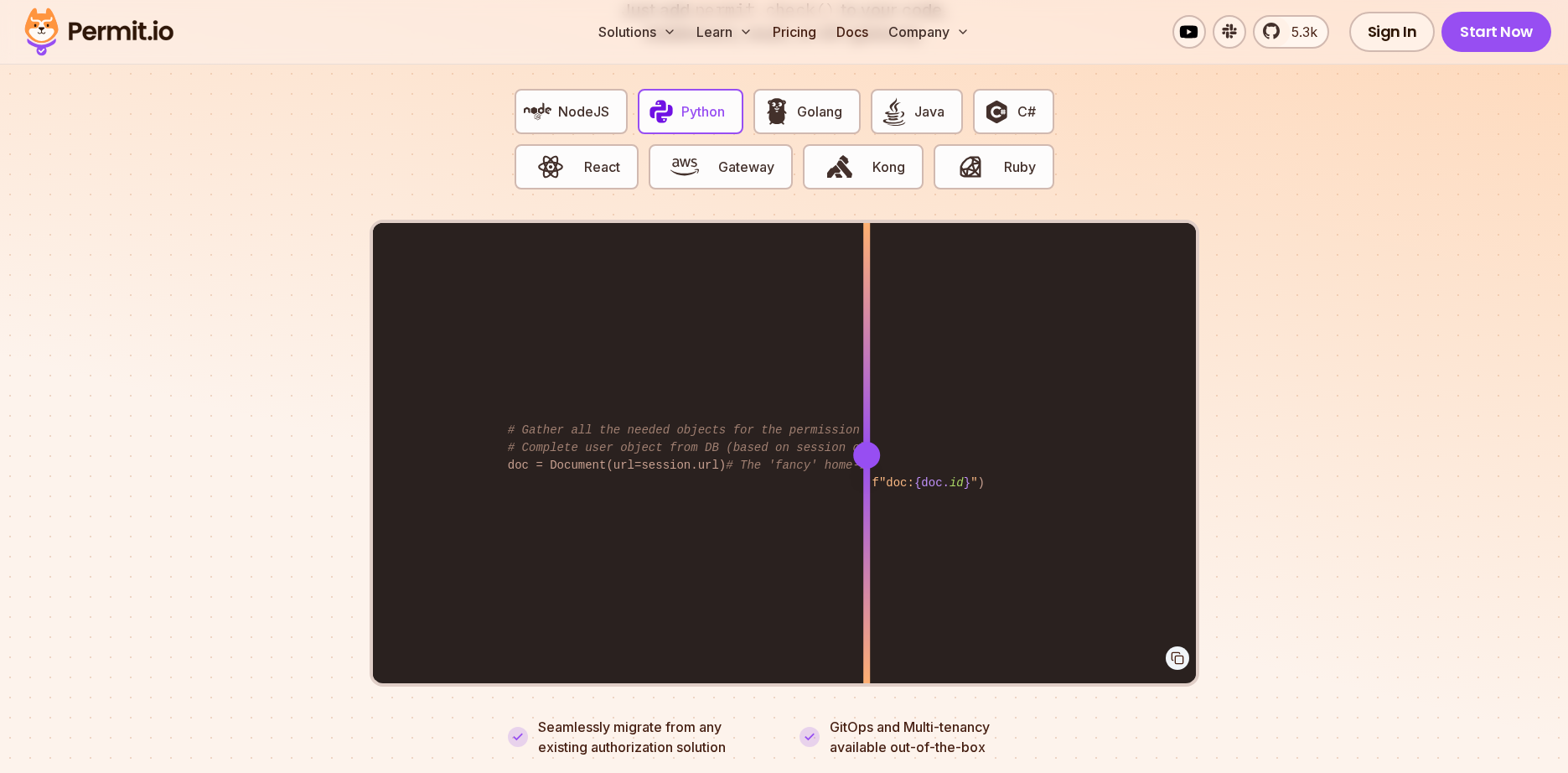
click at [1167, 646] on div at bounding box center [1178, 658] width 24 height 24
drag, startPoint x: 866, startPoint y: 437, endPoint x: 880, endPoint y: 557, distance: 120.8
click at [880, 557] on div at bounding box center [880, 454] width 7 height 463
click at [757, 157] on span "Gateway" at bounding box center [747, 167] width 56 height 20
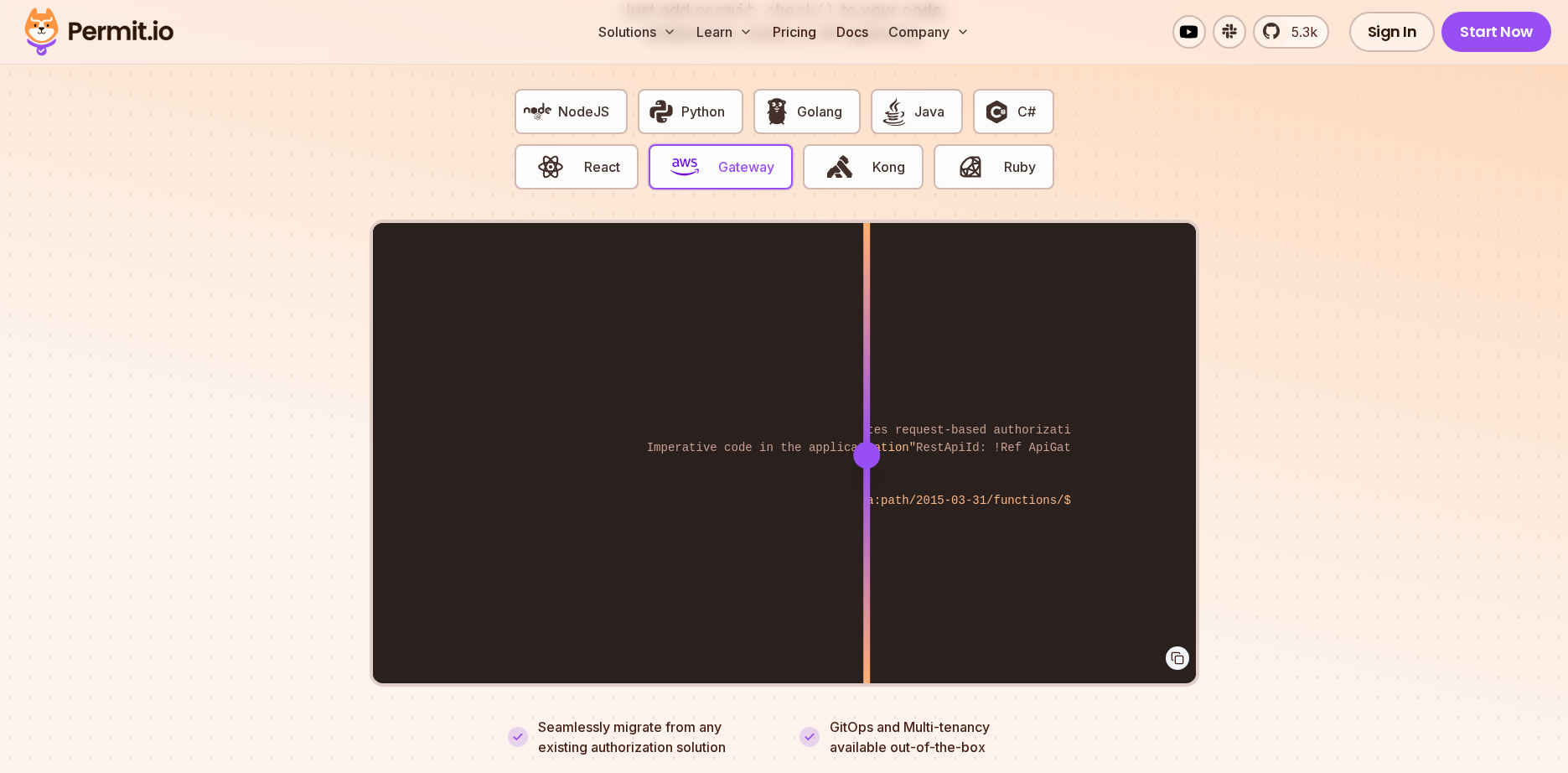
drag, startPoint x: 621, startPoint y: 150, endPoint x: 654, endPoint y: 186, distance: 48.8
click at [621, 151] on button "React" at bounding box center [577, 166] width 124 height 45
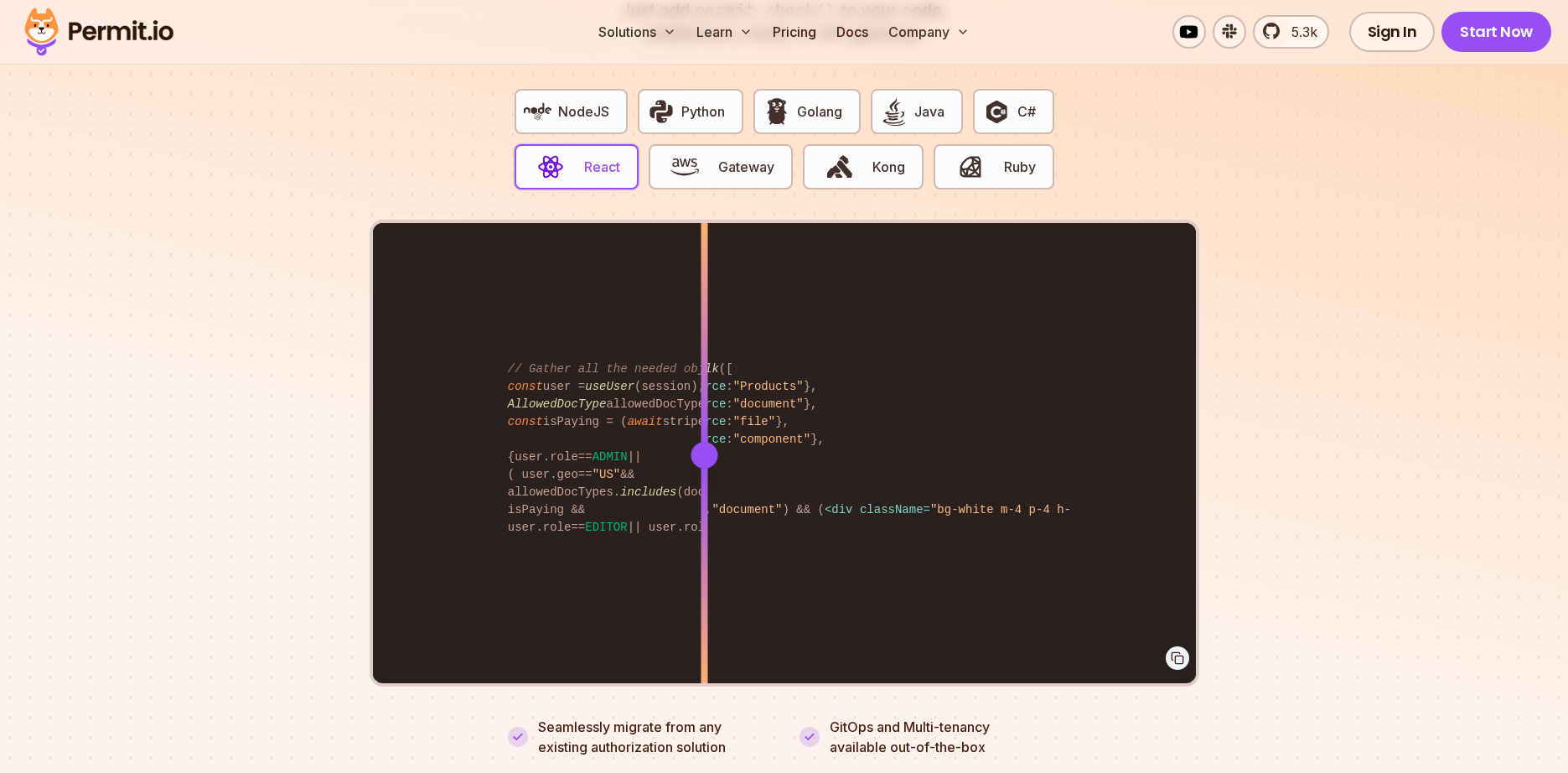
drag, startPoint x: 867, startPoint y: 435, endPoint x: 704, endPoint y: 447, distance: 163.4
click at [704, 447] on div at bounding box center [703, 454] width 26 height 26
click at [860, 154] on span "button" at bounding box center [839, 166] width 56 height 28
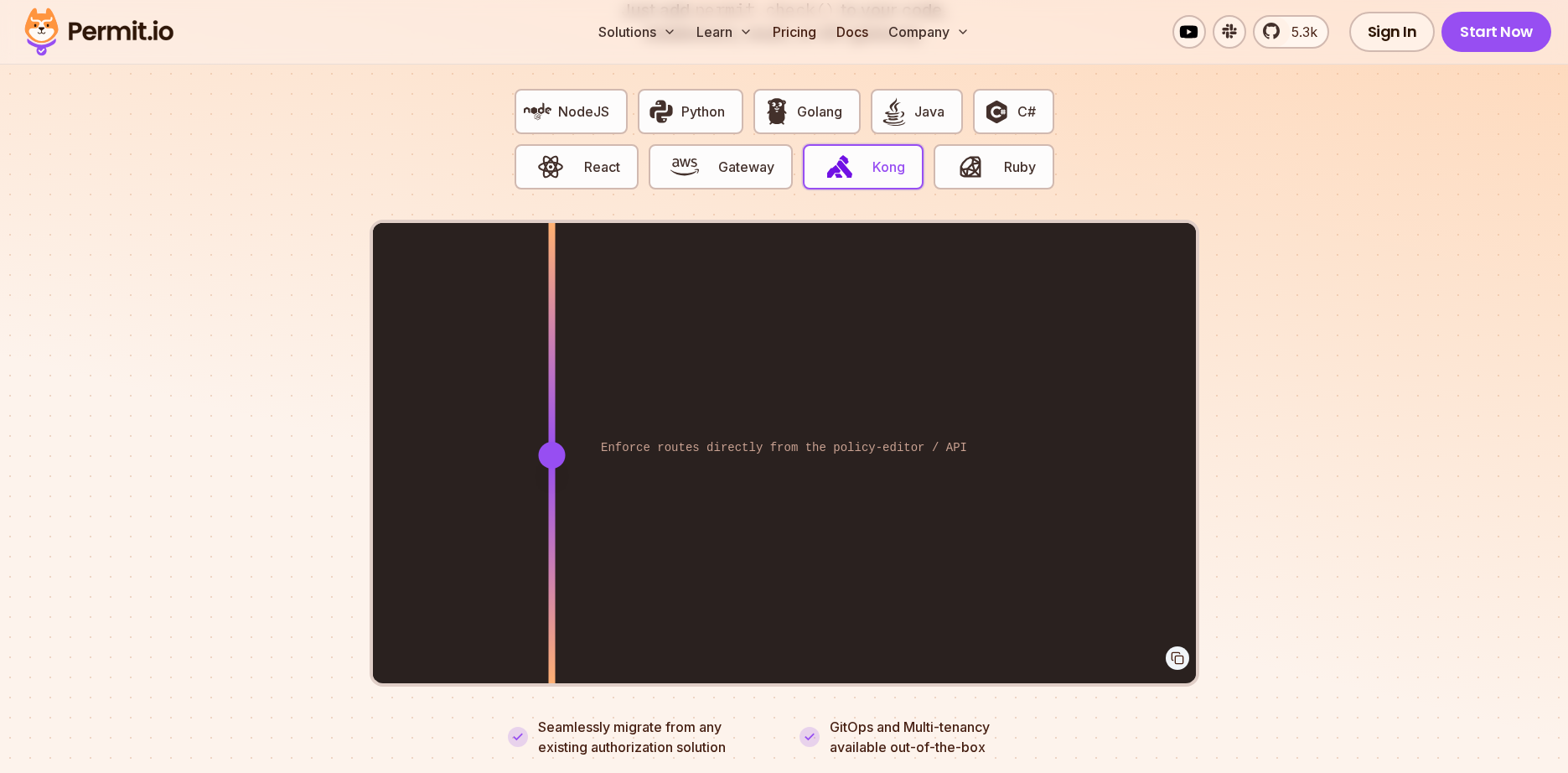
drag, startPoint x: 871, startPoint y: 438, endPoint x: 551, endPoint y: 486, distance: 323.6
click at [551, 486] on div at bounding box center [551, 454] width 7 height 463
